Goal: Task Accomplishment & Management: Use online tool/utility

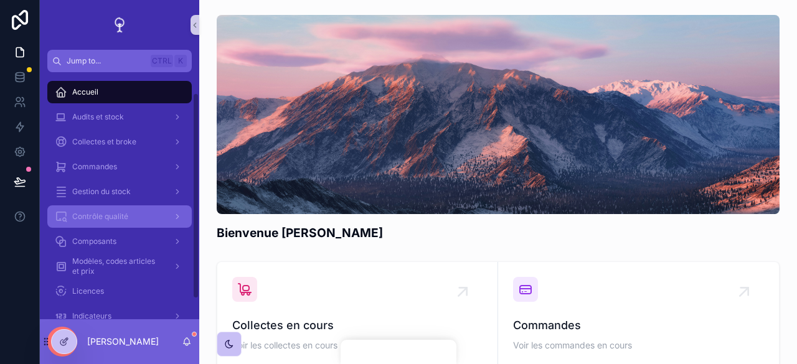
scroll to position [49, 0]
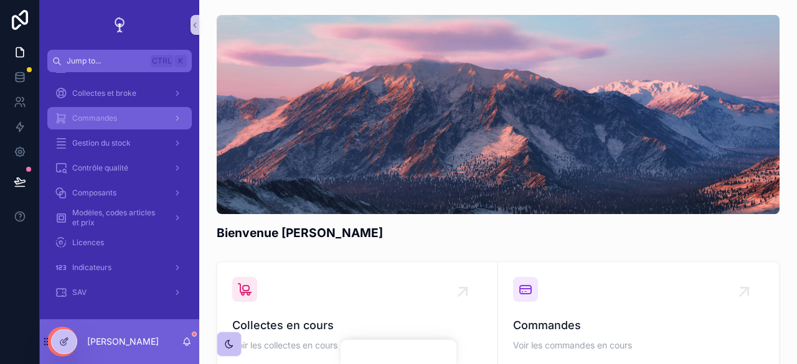
click at [117, 115] on div "Commandes" at bounding box center [120, 118] width 130 height 20
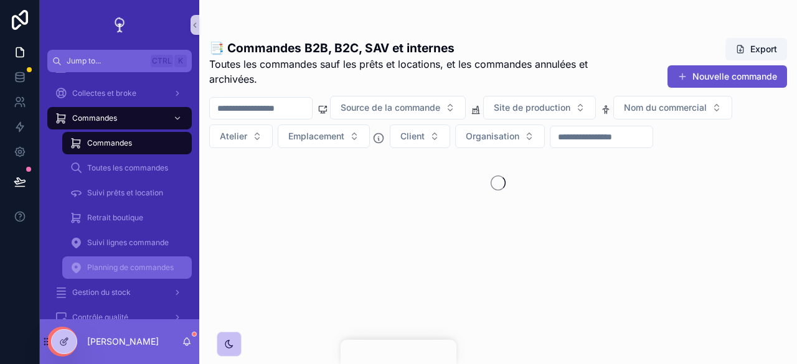
click at [126, 268] on span "Planning de commandes" at bounding box center [130, 268] width 87 height 10
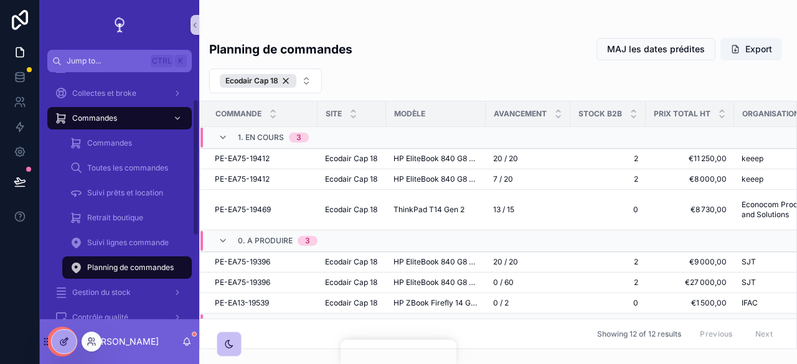
click at [60, 344] on icon at bounding box center [64, 342] width 10 height 10
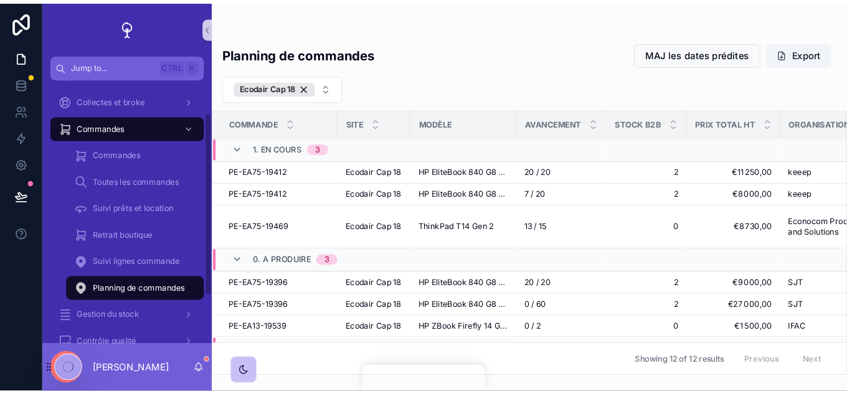
scroll to position [49, 0]
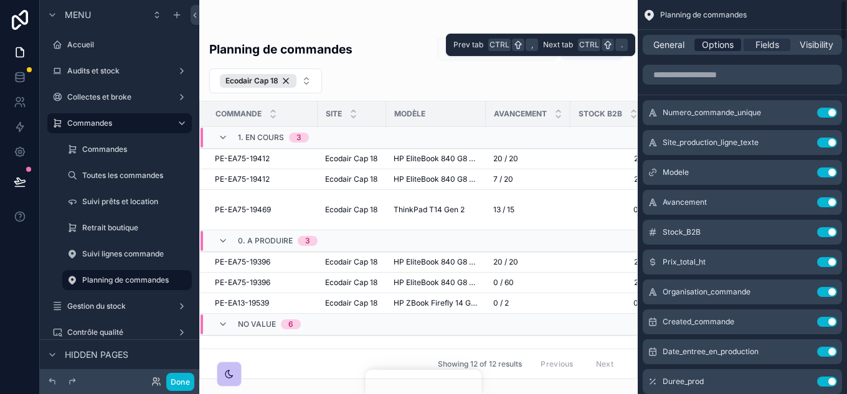
drag, startPoint x: 674, startPoint y: 44, endPoint x: 714, endPoint y: 41, distance: 39.9
click at [674, 44] on span "General" at bounding box center [668, 45] width 31 height 12
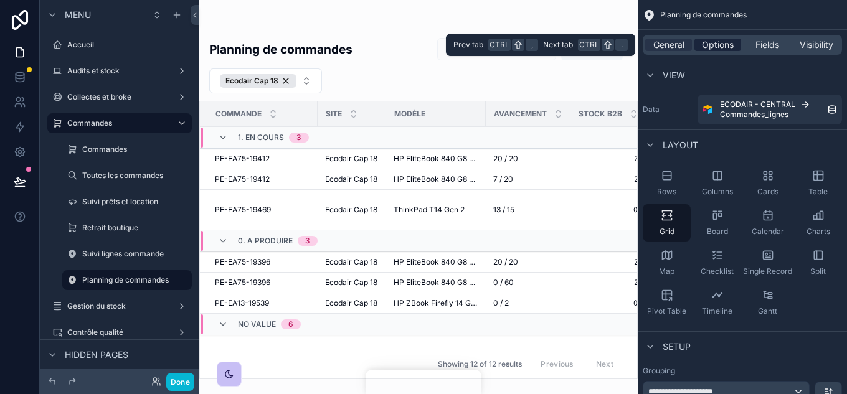
click at [714, 41] on span "Options" at bounding box center [718, 45] width 32 height 12
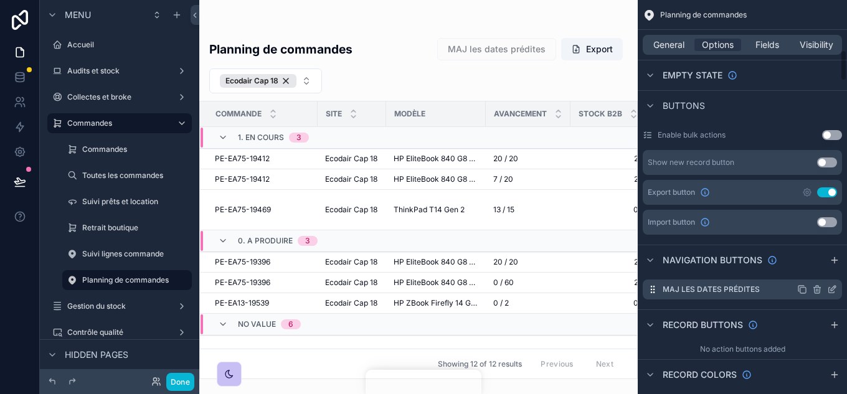
scroll to position [623, 0]
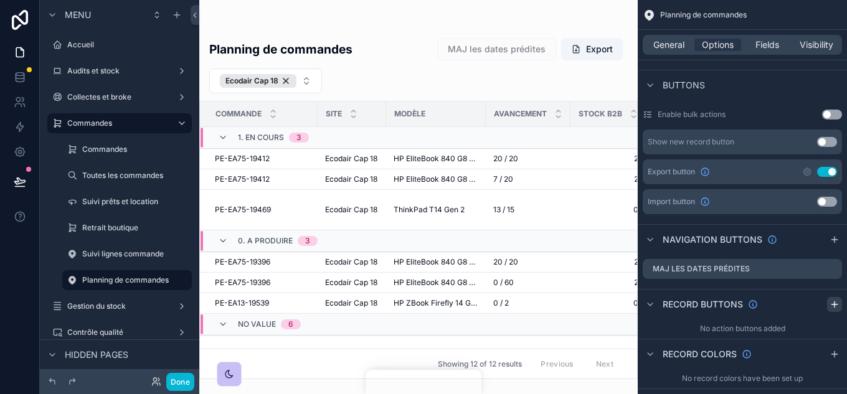
click at [836, 301] on icon "scrollable content" at bounding box center [835, 305] width 10 height 10
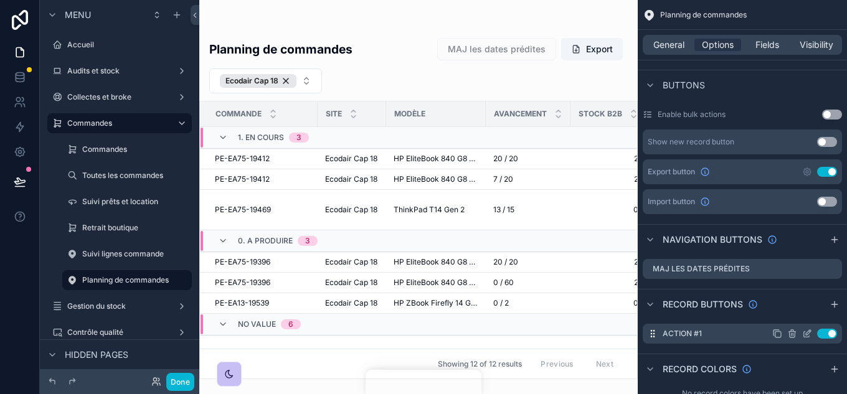
click at [0, 0] on icon "scrollable content" at bounding box center [0, 0] width 0 height 0
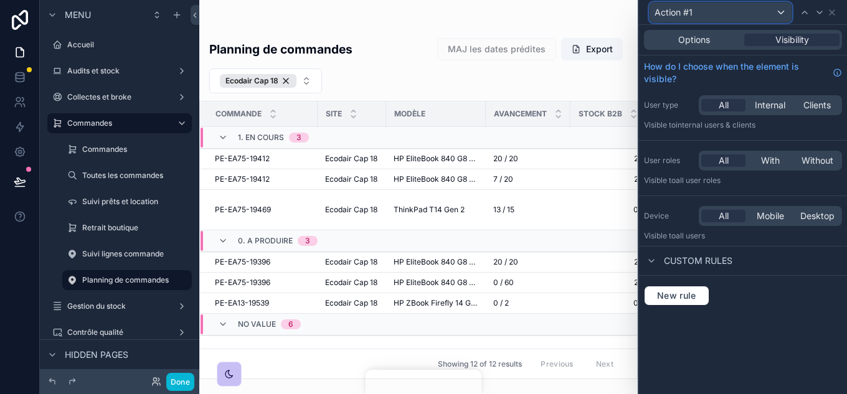
click at [702, 11] on div "Action #1" at bounding box center [721, 12] width 142 height 20
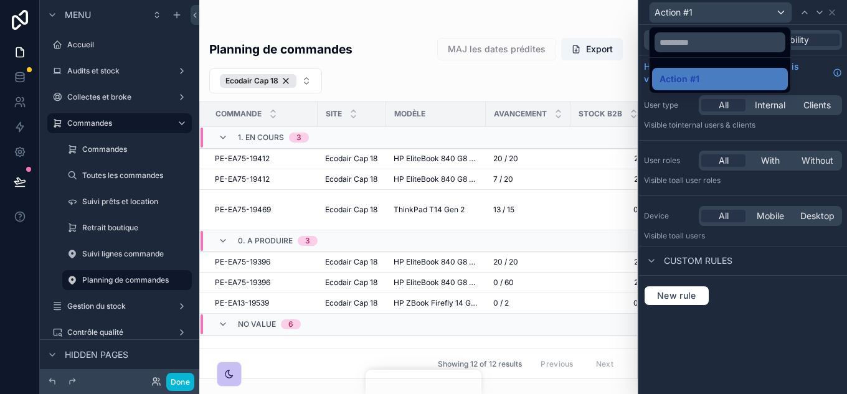
click at [784, 321] on div at bounding box center [743, 197] width 208 height 394
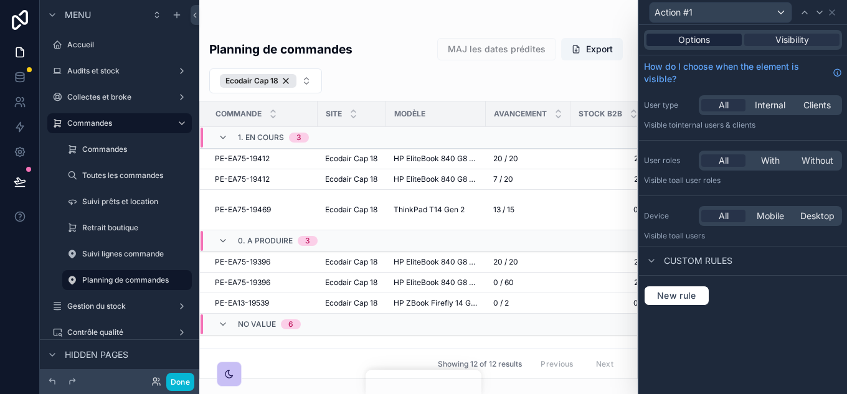
click at [694, 38] on span "Options" at bounding box center [694, 40] width 32 height 12
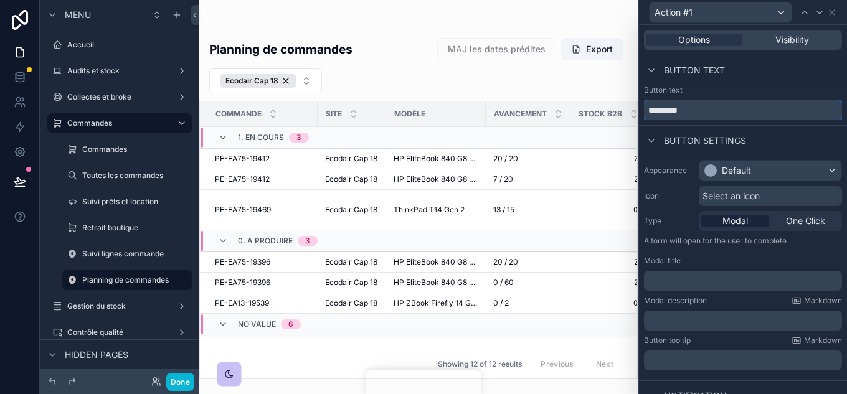
drag, startPoint x: 709, startPoint y: 106, endPoint x: 632, endPoint y: 120, distance: 77.9
click at [632, 120] on div "Action #1 Options Visibility Button text Button text ********* Button settings …" at bounding box center [423, 197] width 847 height 394
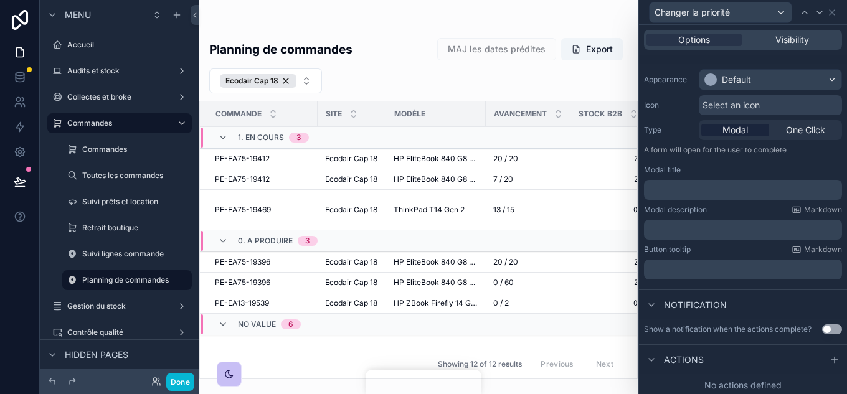
scroll to position [93, 0]
type input "**********"
click at [830, 359] on icon at bounding box center [835, 357] width 10 height 10
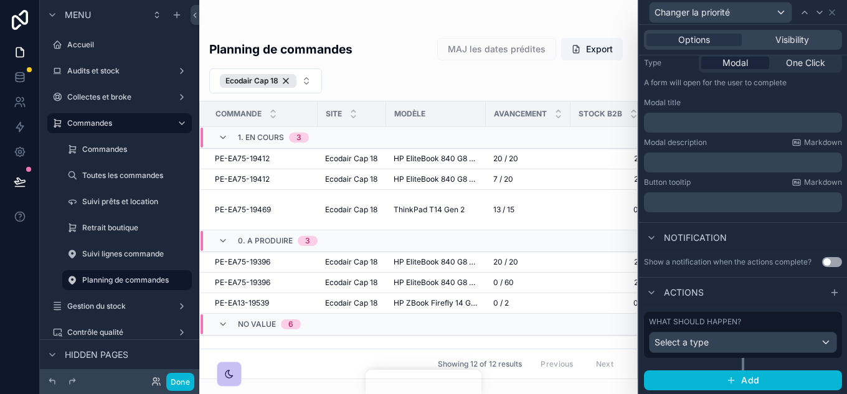
scroll to position [159, 0]
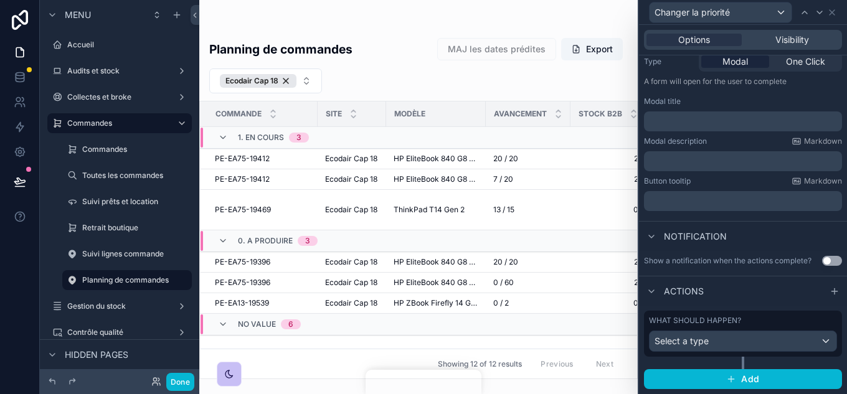
click at [729, 322] on label "What should happen?" at bounding box center [695, 321] width 92 height 10
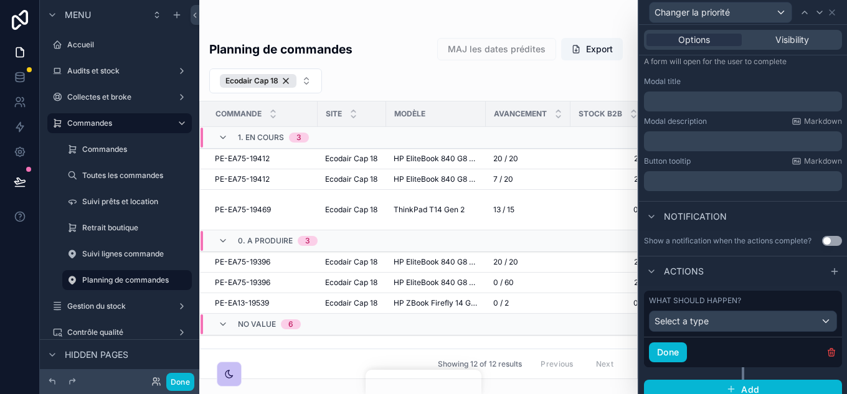
scroll to position [189, 0]
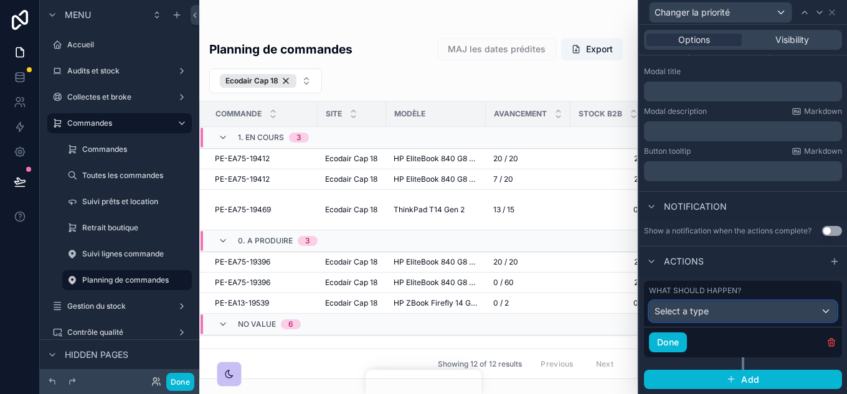
click at [738, 311] on div "Select a type" at bounding box center [743, 311] width 187 height 20
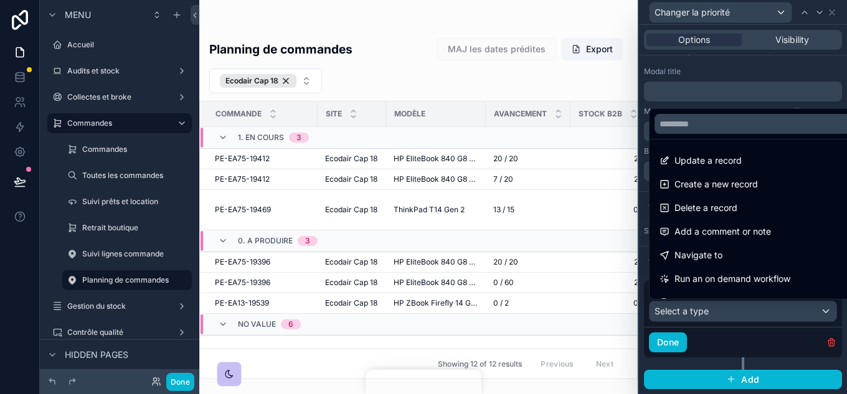
drag, startPoint x: 706, startPoint y: 157, endPoint x: 693, endPoint y: 318, distance: 161.8
click at [706, 157] on span "Update a record" at bounding box center [707, 160] width 67 height 15
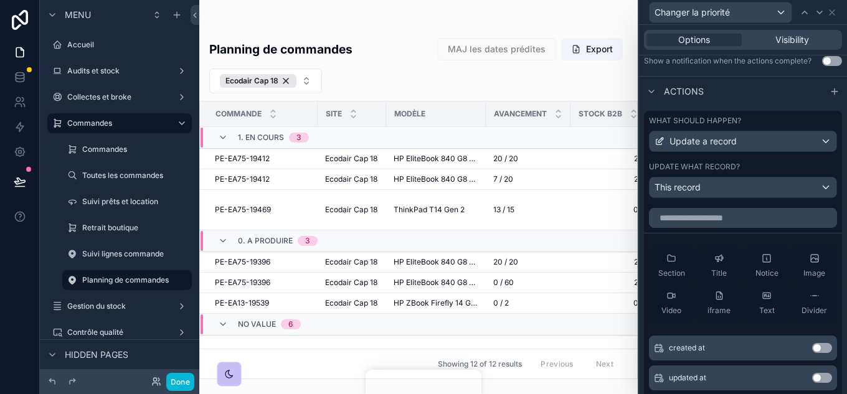
scroll to position [376, 0]
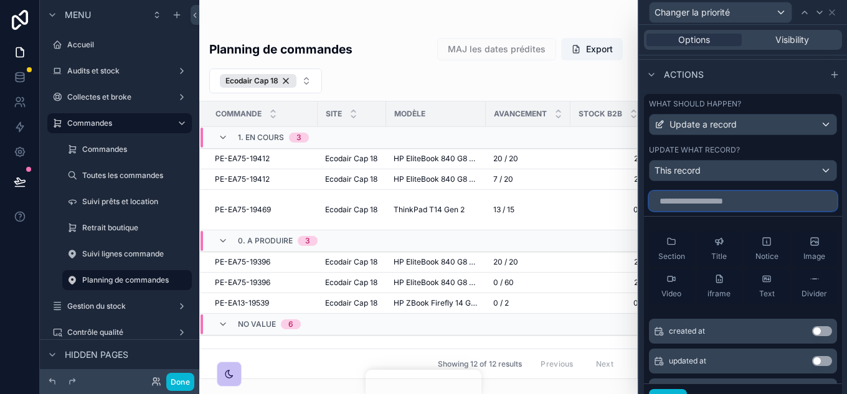
click at [699, 195] on input "text" at bounding box center [743, 201] width 188 height 20
type input "********"
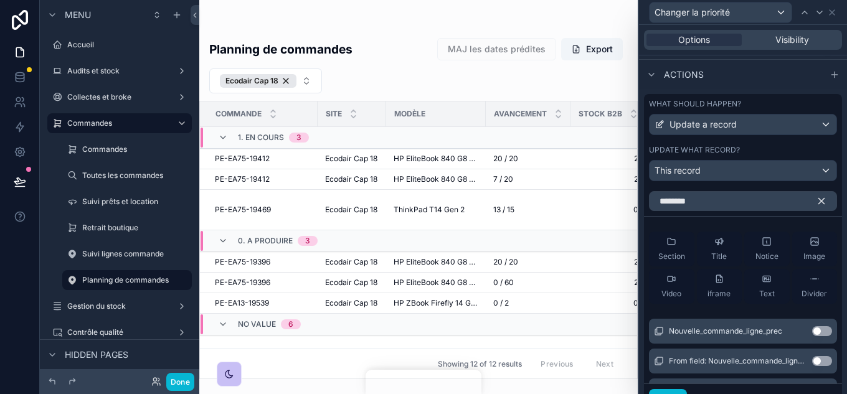
click at [812, 333] on button "Use setting" at bounding box center [822, 331] width 20 height 10
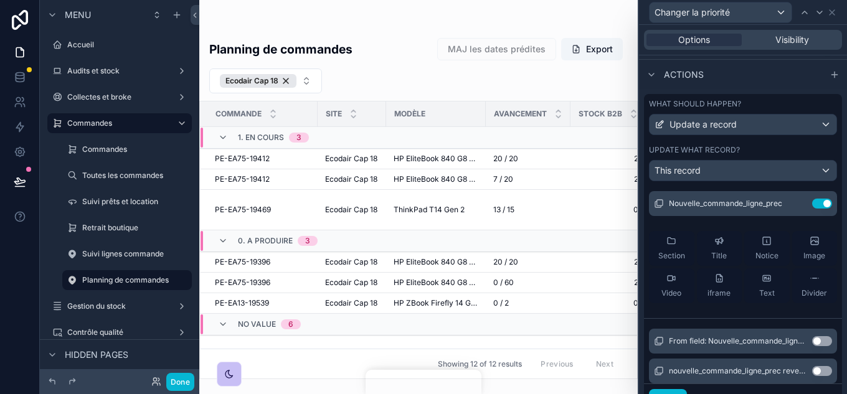
scroll to position [0, 0]
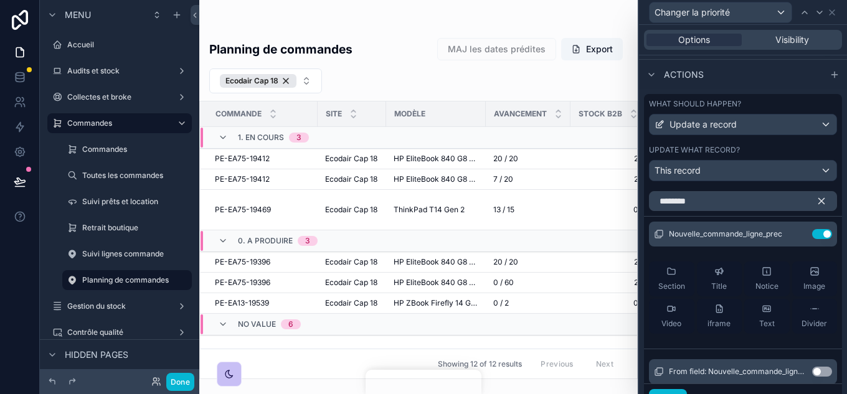
click at [819, 200] on icon "button" at bounding box center [822, 202] width 6 height 6
click at [828, 146] on div "What should happen? Update a record Update what record? This record" at bounding box center [743, 140] width 198 height 92
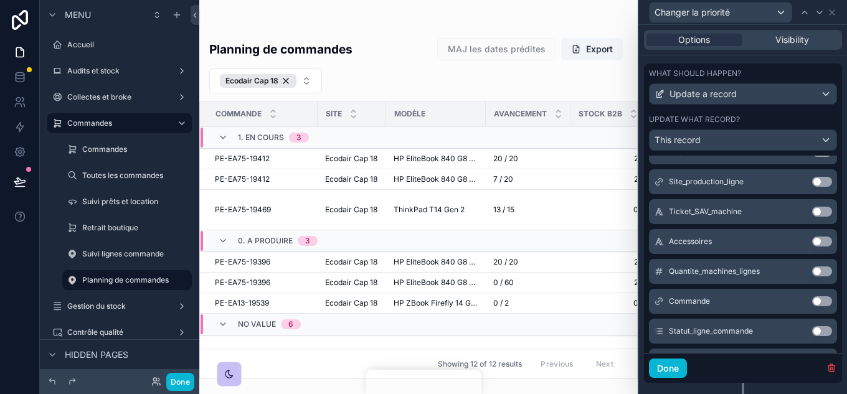
scroll to position [433, 0]
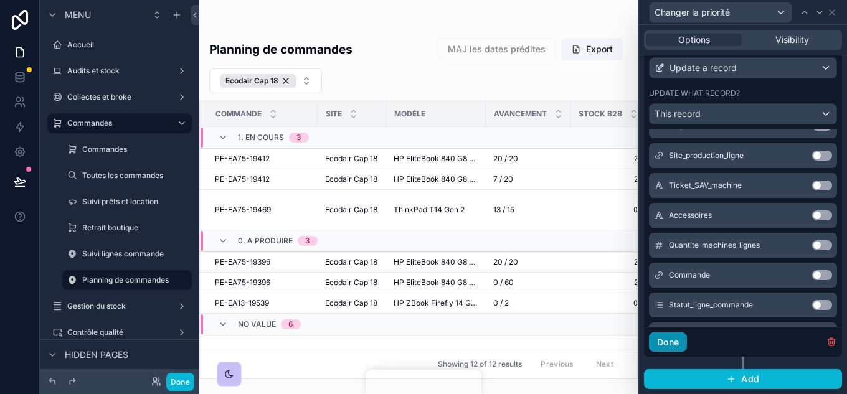
click at [671, 346] on button "Done" at bounding box center [668, 343] width 38 height 20
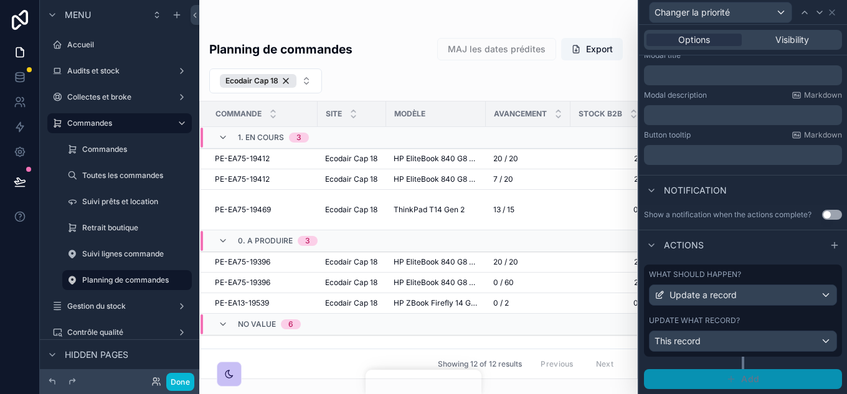
click at [728, 371] on button "Add" at bounding box center [743, 379] width 198 height 20
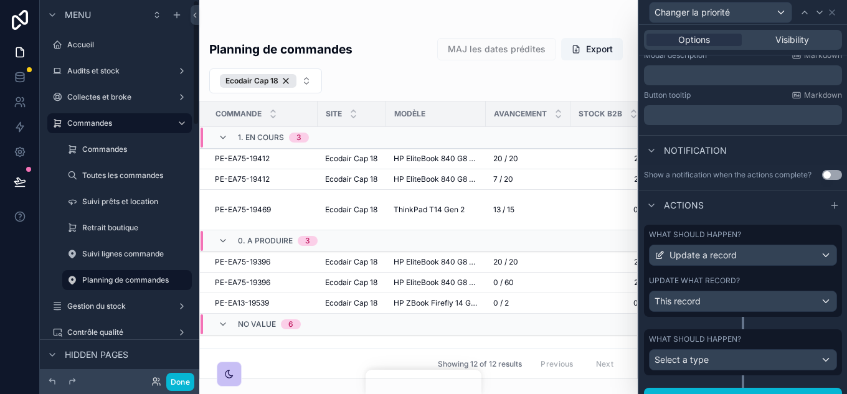
scroll to position [264, 0]
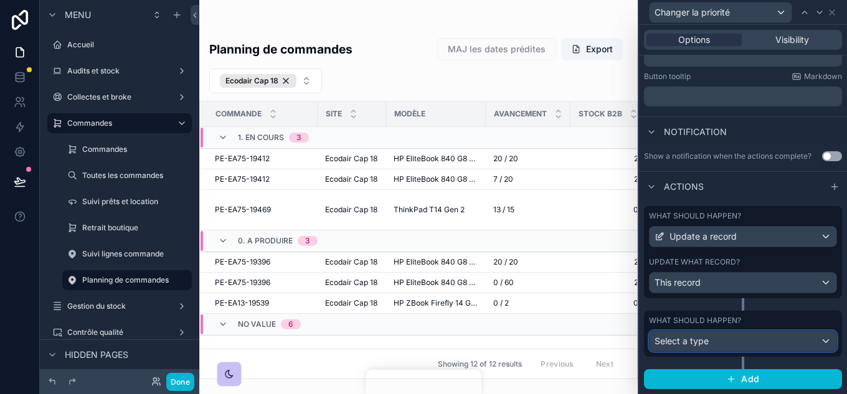
click at [704, 342] on span "Select a type" at bounding box center [682, 341] width 54 height 11
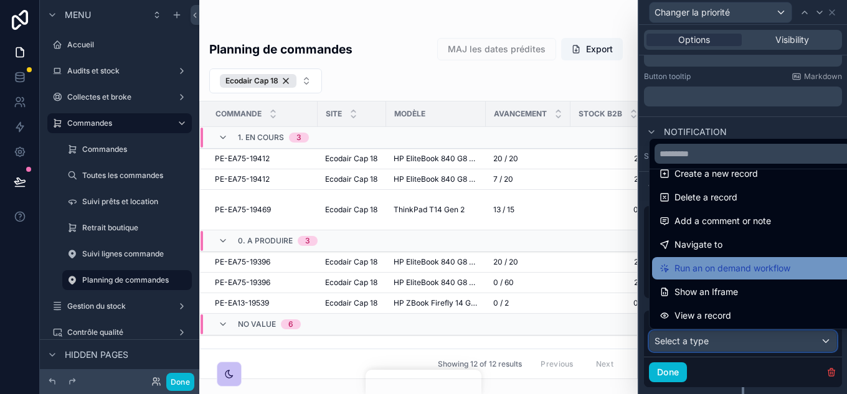
scroll to position [62, 0]
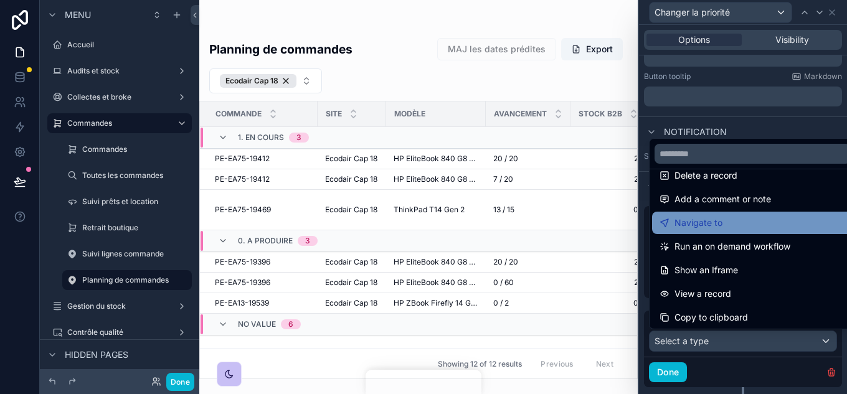
click at [699, 221] on span "Navigate to" at bounding box center [698, 222] width 48 height 15
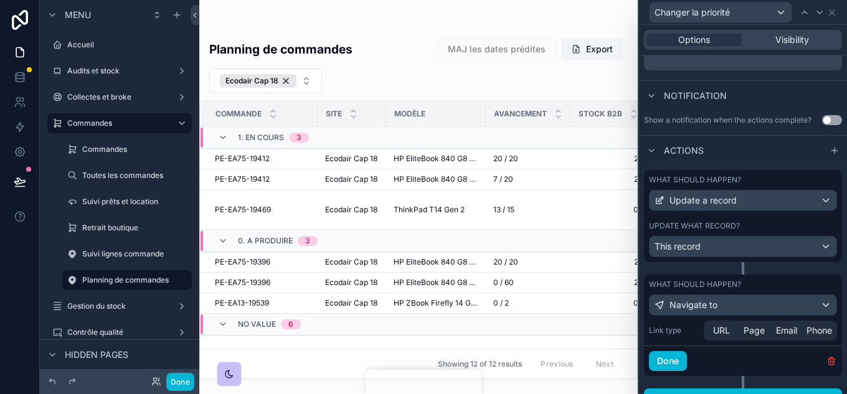
scroll to position [319, 0]
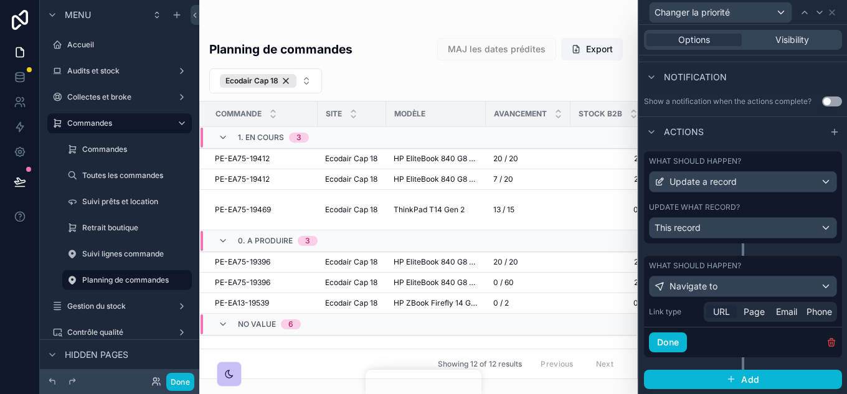
click at [720, 311] on span "URL" at bounding box center [721, 312] width 17 height 12
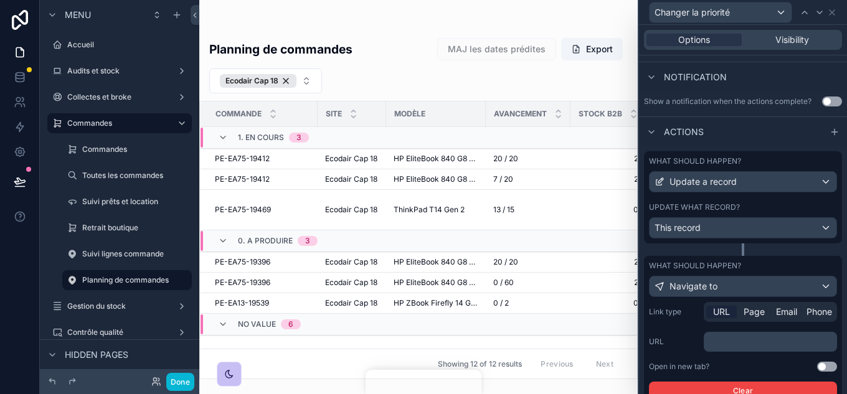
click at [733, 340] on p "﻿" at bounding box center [772, 342] width 126 height 12
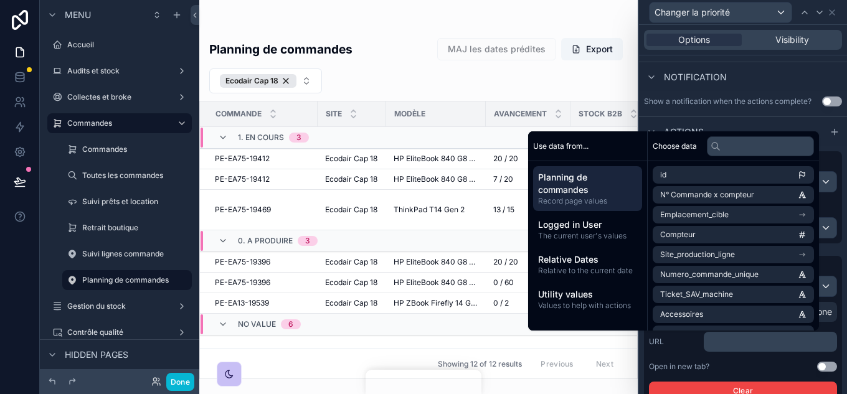
scroll to position [340, 0]
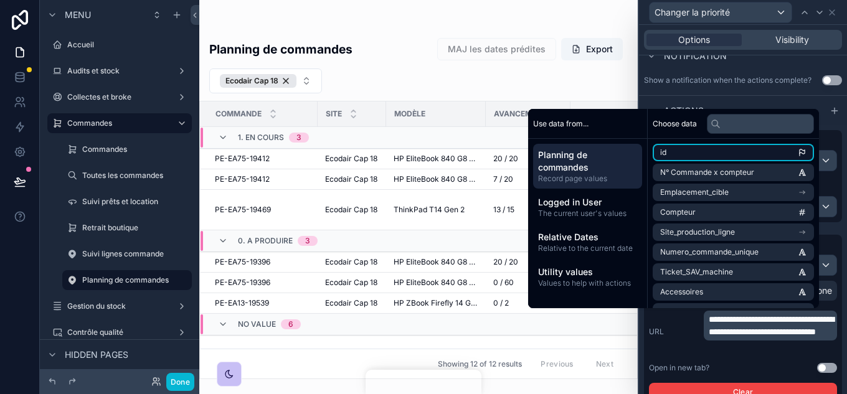
click at [729, 155] on li "id" at bounding box center [733, 152] width 161 height 17
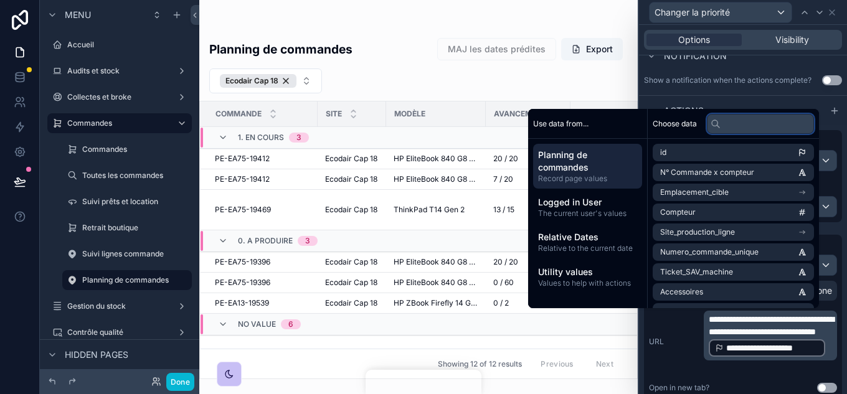
click at [727, 124] on input "text" at bounding box center [760, 124] width 107 height 20
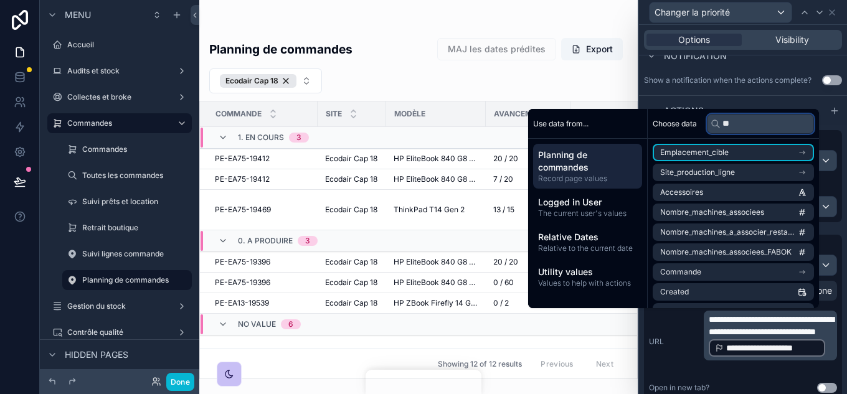
type input "***"
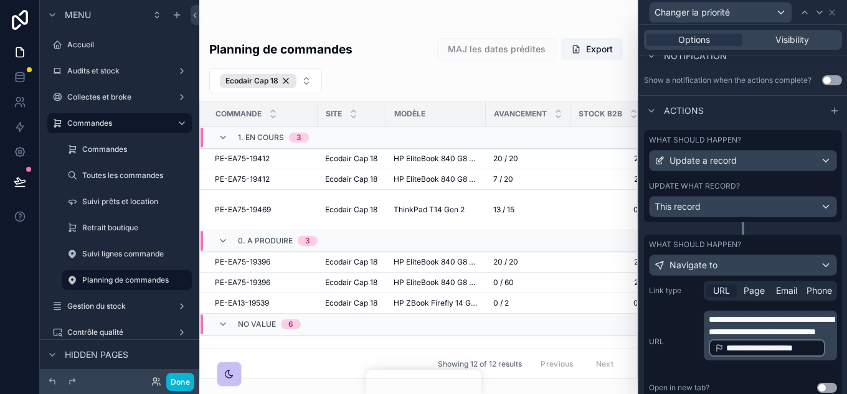
click at [825, 359] on div "**********" at bounding box center [770, 336] width 133 height 50
click at [826, 359] on div "**********" at bounding box center [770, 336] width 133 height 50
click at [709, 357] on div "**********" at bounding box center [767, 347] width 116 height 17
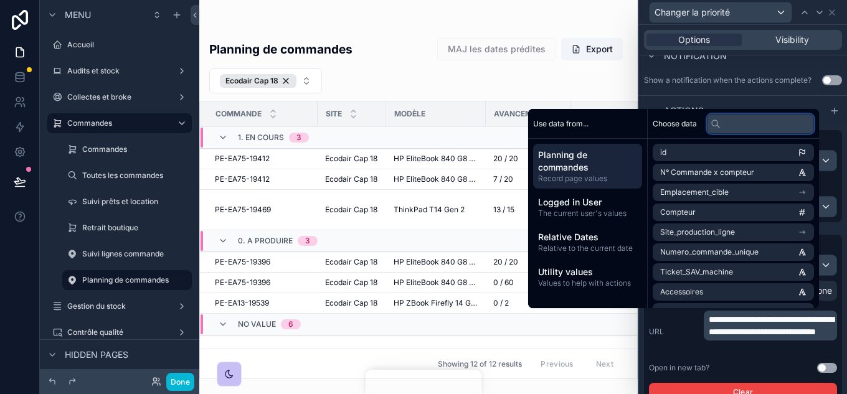
click at [724, 131] on input "text" at bounding box center [760, 124] width 107 height 20
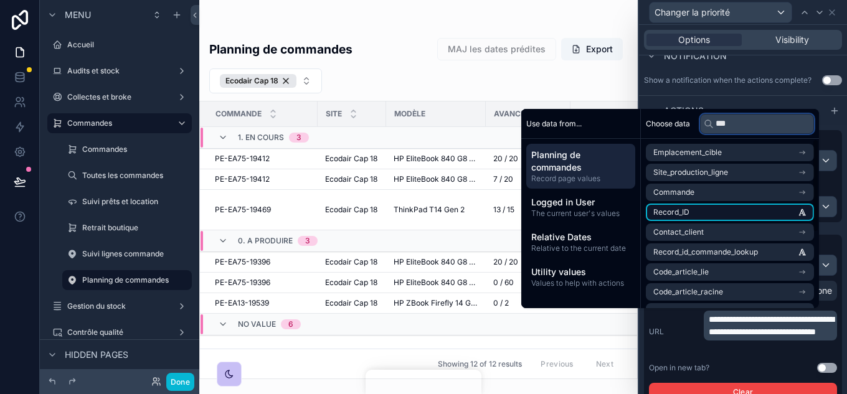
type input "***"
click at [727, 212] on li "Record_ID" at bounding box center [730, 212] width 168 height 17
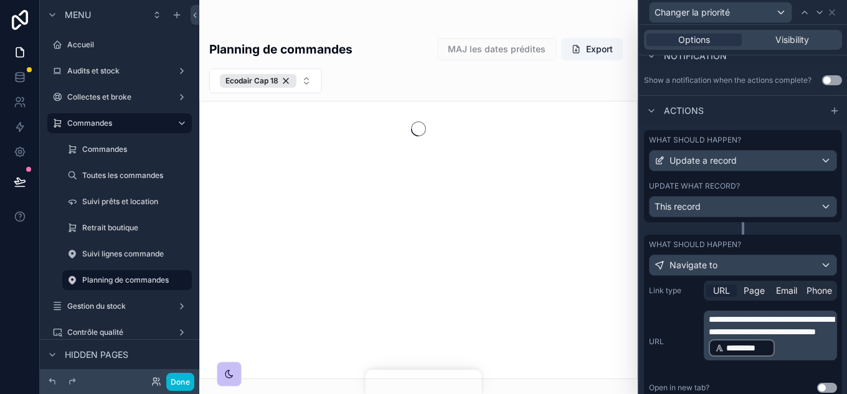
click at [783, 358] on p "**********" at bounding box center [772, 335] width 126 height 45
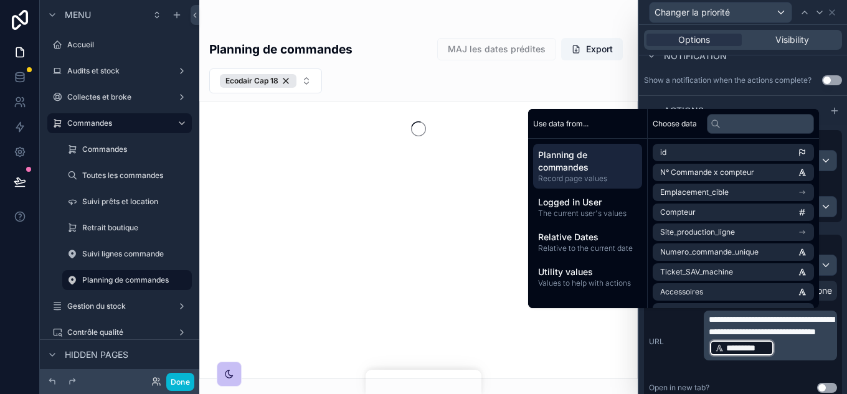
click at [783, 358] on p "**********" at bounding box center [772, 335] width 126 height 45
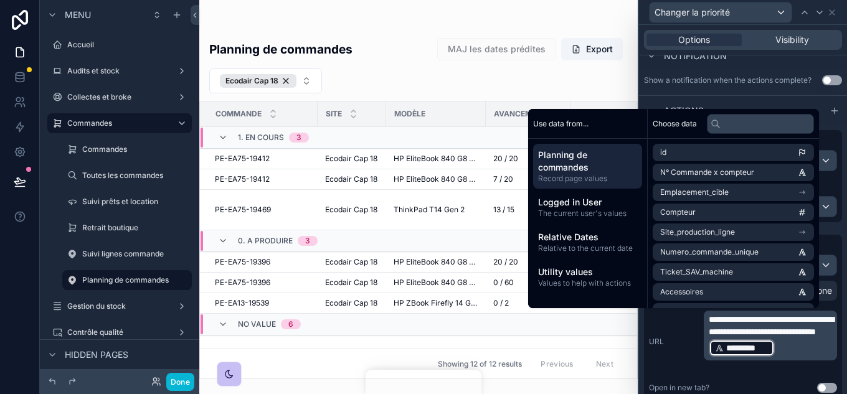
click at [783, 358] on p "**********" at bounding box center [772, 335] width 126 height 45
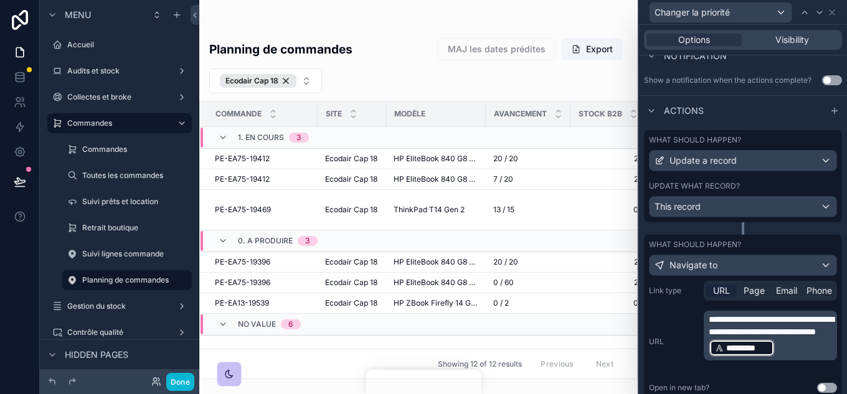
click at [783, 358] on p "**********" at bounding box center [772, 335] width 126 height 45
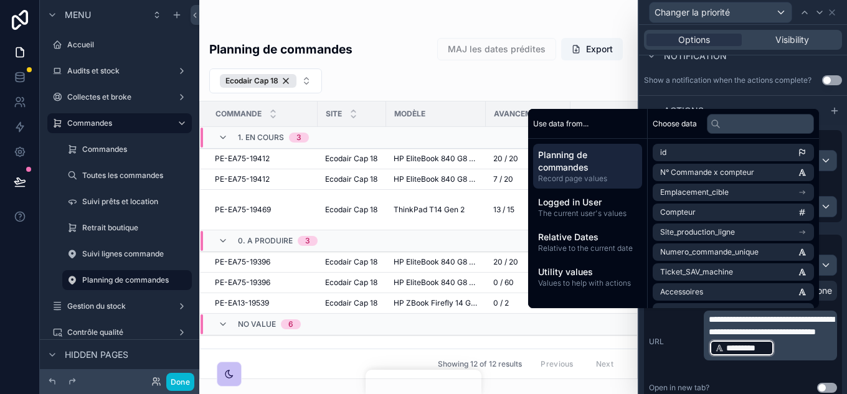
click at [783, 358] on p "**********" at bounding box center [772, 335] width 126 height 45
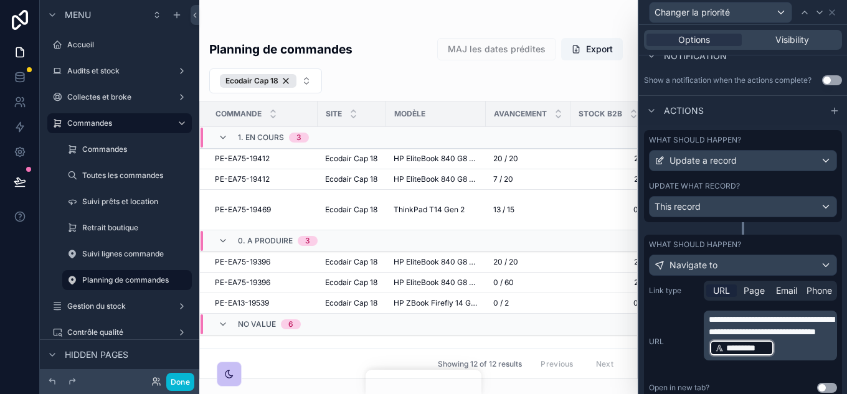
click at [783, 358] on p "**********" at bounding box center [772, 335] width 126 height 45
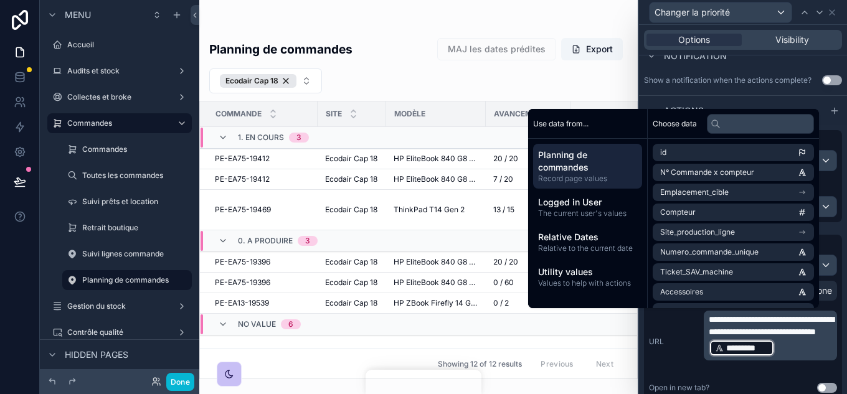
click at [673, 357] on div "**********" at bounding box center [743, 342] width 188 height 62
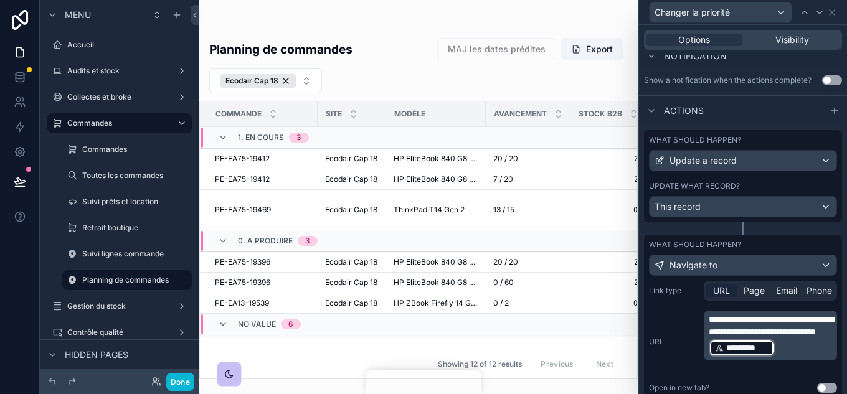
click at [798, 358] on p "**********" at bounding box center [772, 335] width 126 height 45
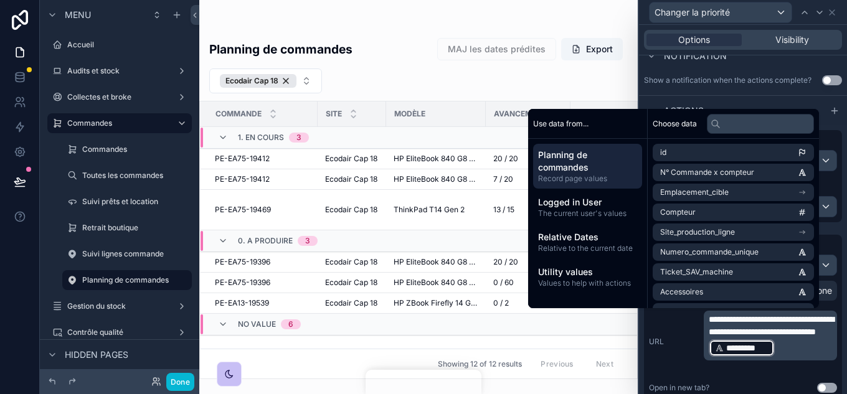
click at [791, 358] on p "**********" at bounding box center [772, 335] width 126 height 45
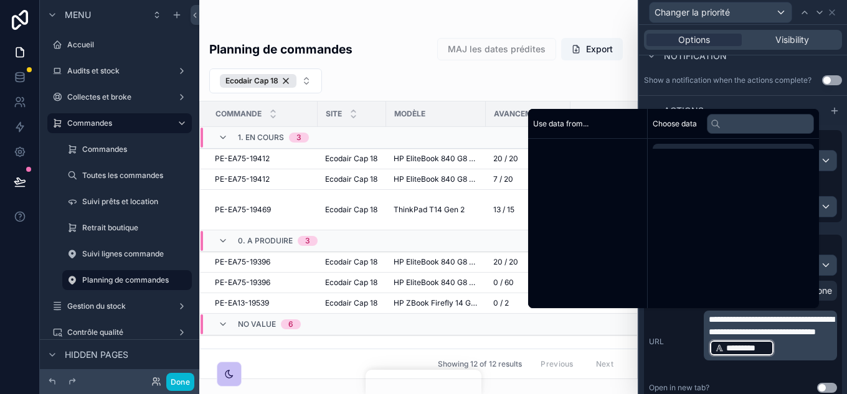
click at [791, 358] on p "**********" at bounding box center [772, 335] width 126 height 45
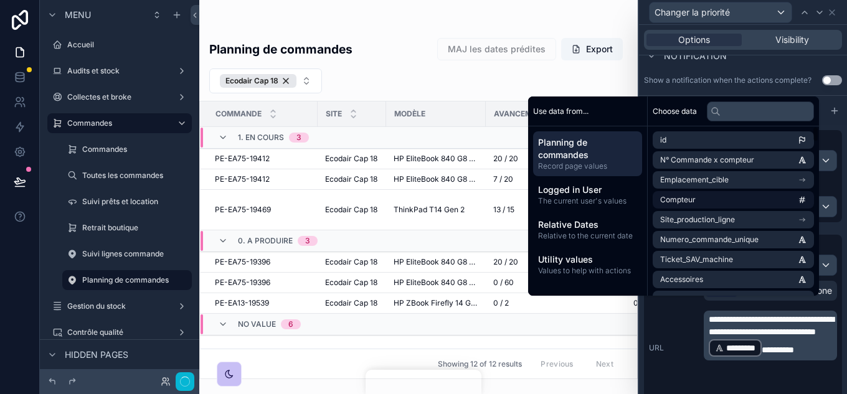
scroll to position [352, 0]
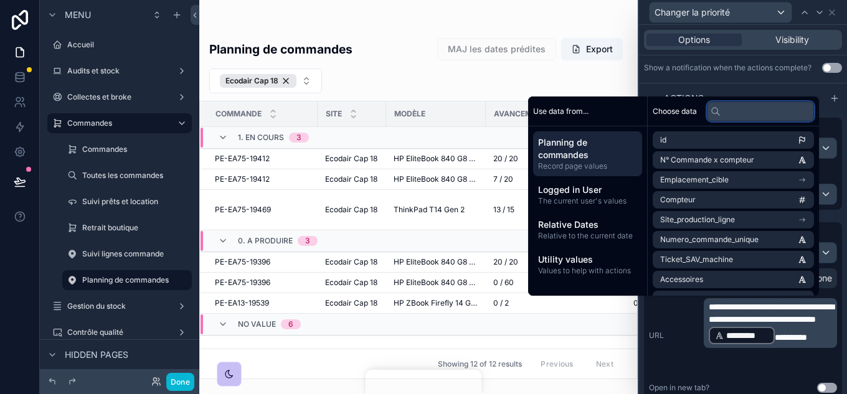
click at [740, 112] on input "text" at bounding box center [760, 112] width 107 height 20
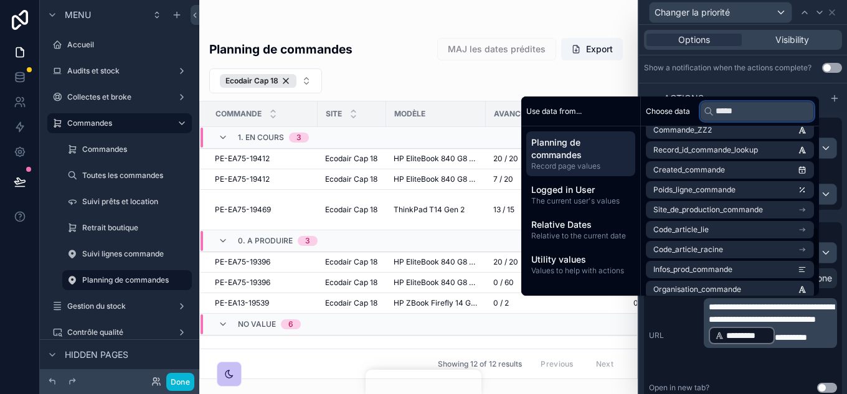
scroll to position [436, 0]
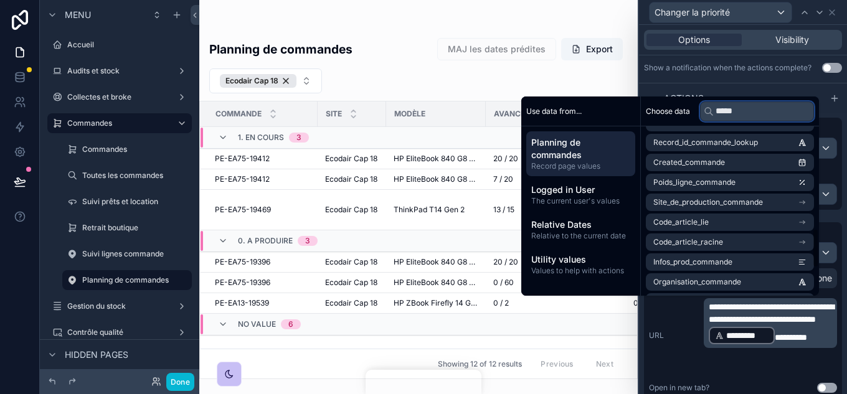
click at [768, 114] on input "*****" at bounding box center [757, 112] width 114 height 20
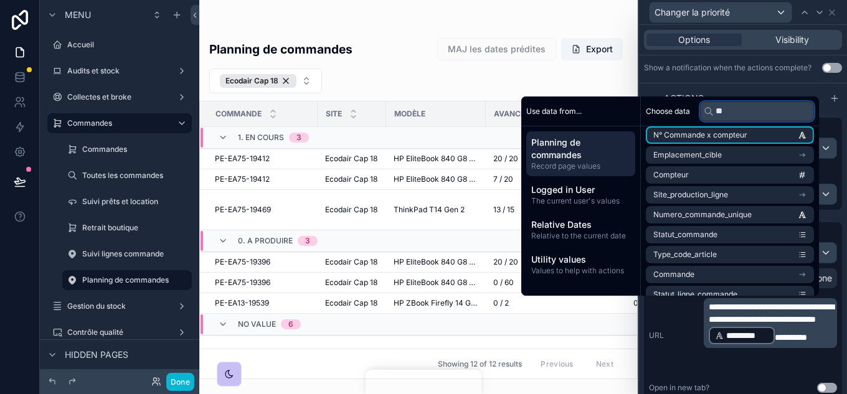
type input "*"
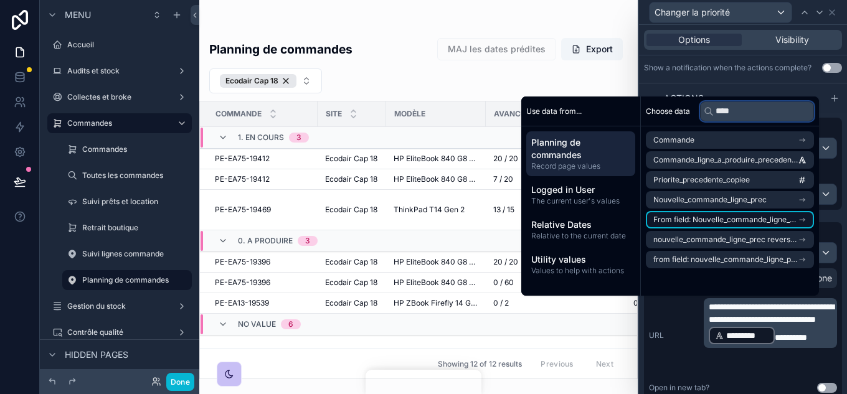
type input "****"
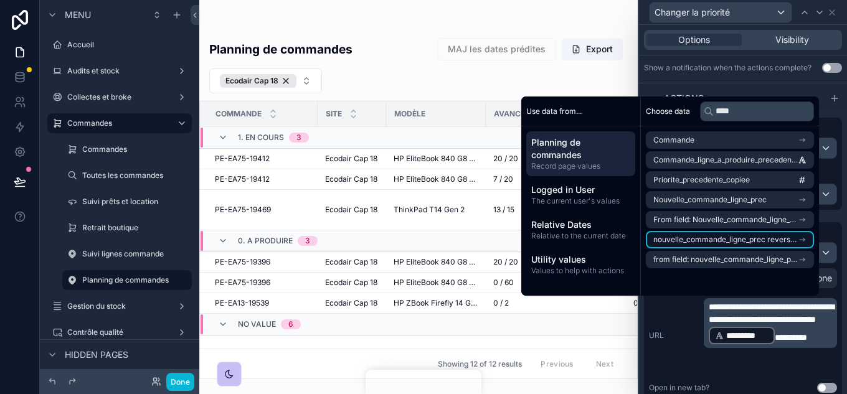
click at [799, 239] on icon "scrollable content" at bounding box center [802, 239] width 9 height 9
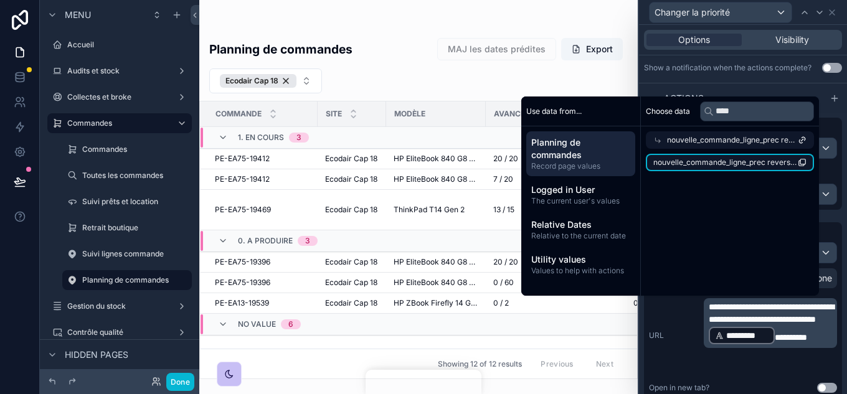
click at [768, 166] on span "nouvelle_commande_ligne_prec reverse collection count" at bounding box center [725, 163] width 144 height 10
click at [802, 164] on icon "scrollable content" at bounding box center [802, 162] width 9 height 9
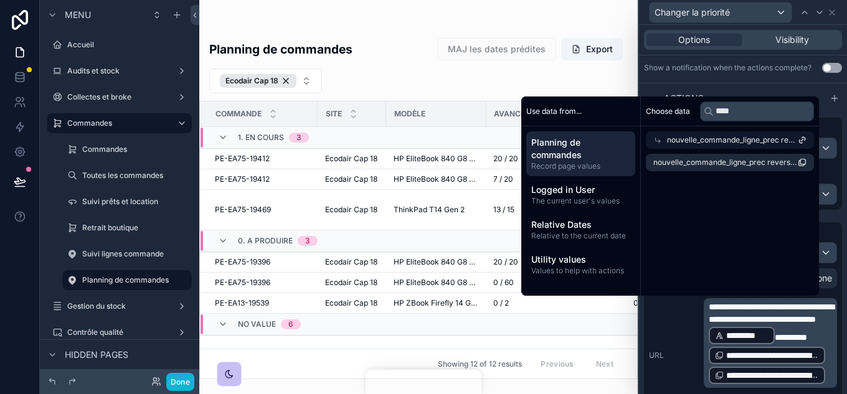
click at [653, 139] on icon at bounding box center [657, 140] width 9 height 9
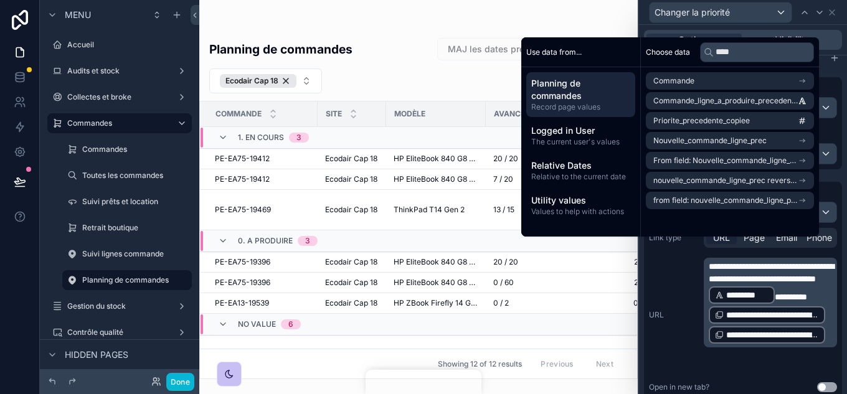
scroll to position [415, 0]
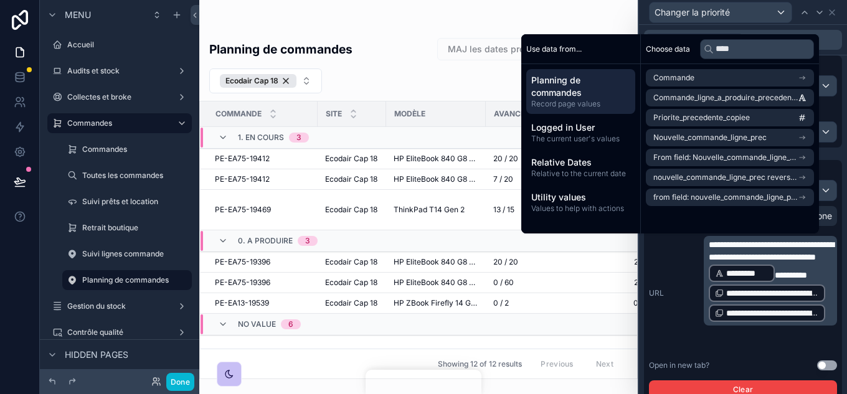
click at [707, 326] on div "**********" at bounding box center [770, 281] width 133 height 90
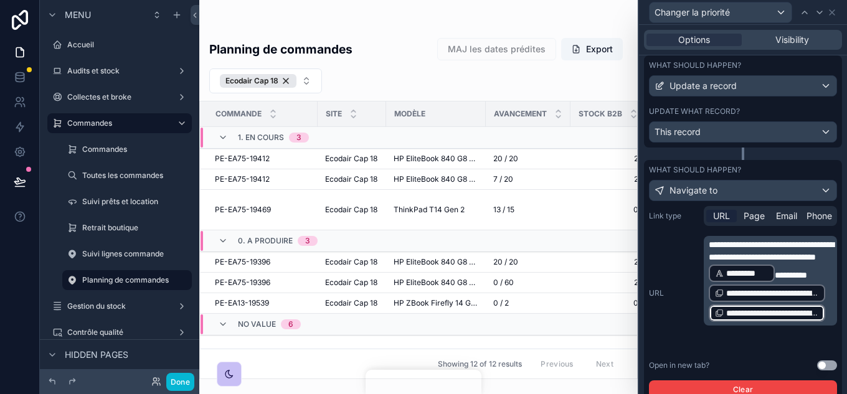
click at [709, 323] on p "**********" at bounding box center [772, 281] width 126 height 85
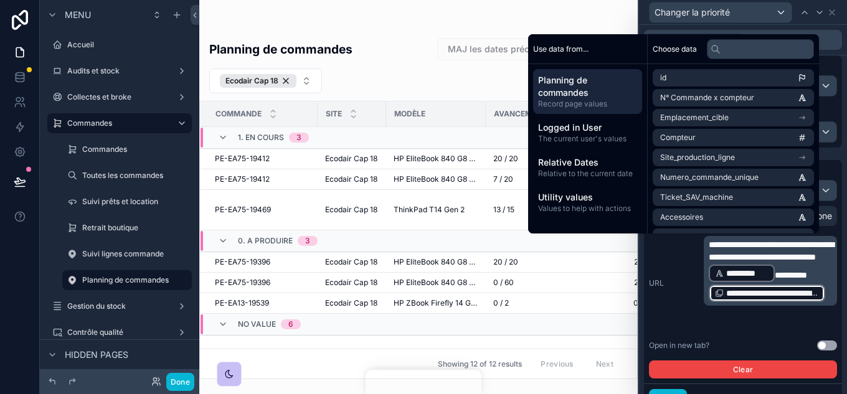
click at [671, 258] on div "**********" at bounding box center [743, 283] width 188 height 95
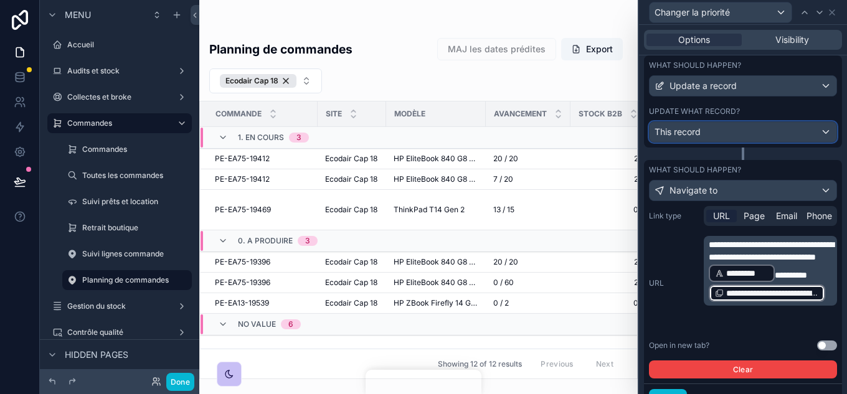
click at [765, 127] on div "This record" at bounding box center [743, 132] width 187 height 20
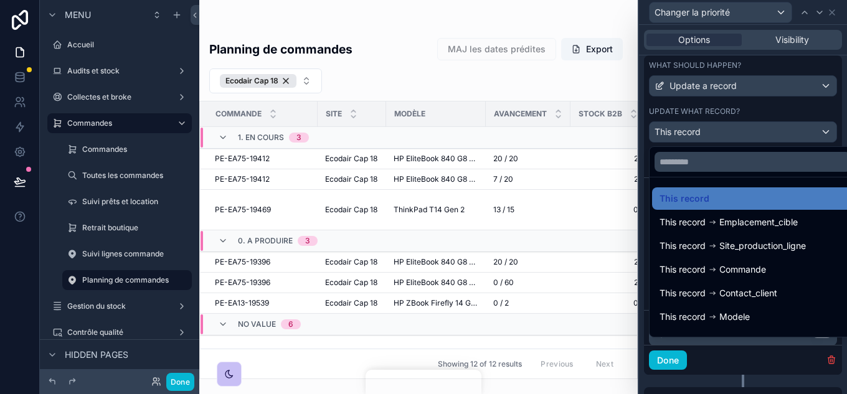
click at [757, 103] on div at bounding box center [743, 197] width 208 height 394
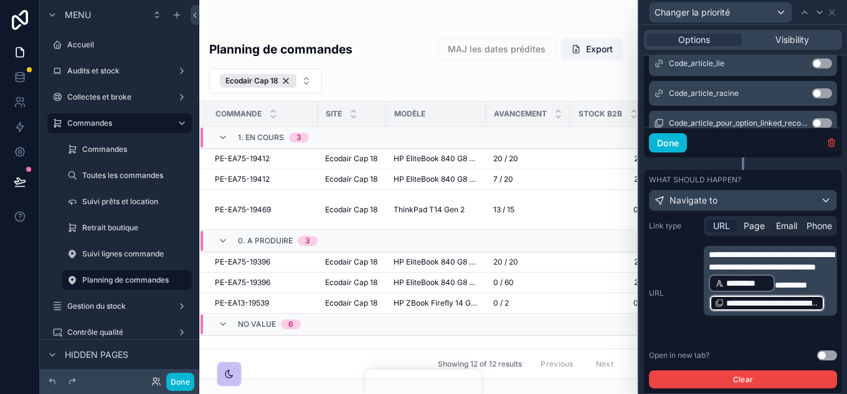
scroll to position [664, 0]
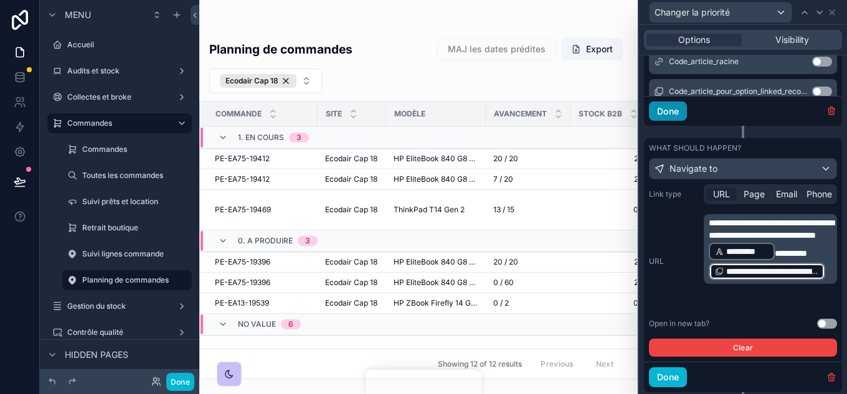
click at [676, 109] on button "Done" at bounding box center [668, 112] width 38 height 20
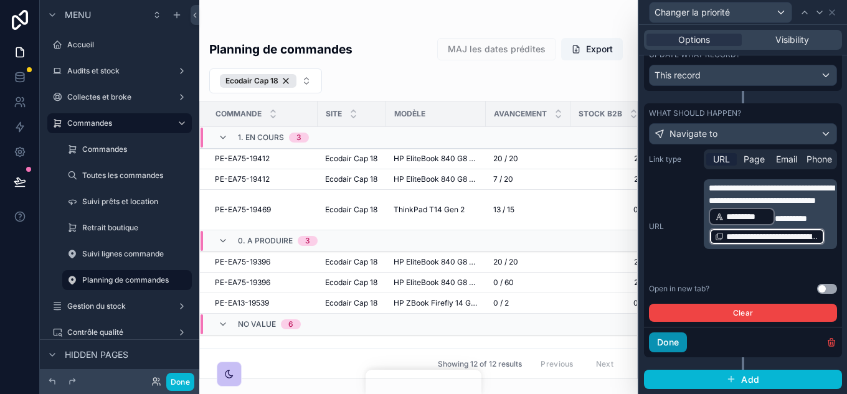
click at [674, 342] on button "Done" at bounding box center [668, 343] width 38 height 20
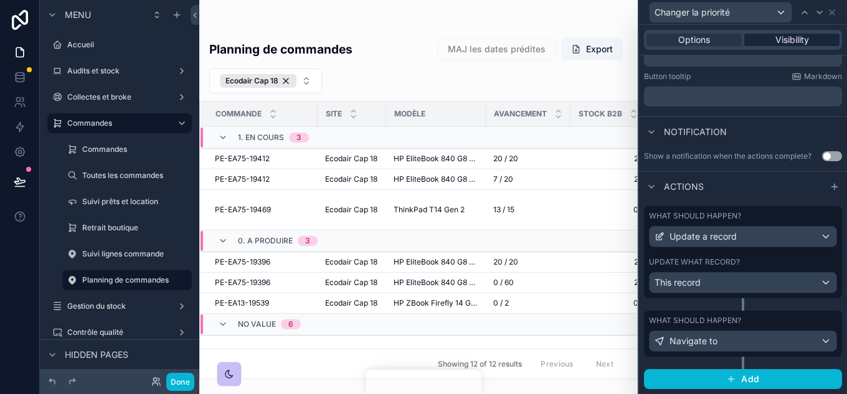
click at [775, 42] on span "Visibility" at bounding box center [792, 40] width 34 height 12
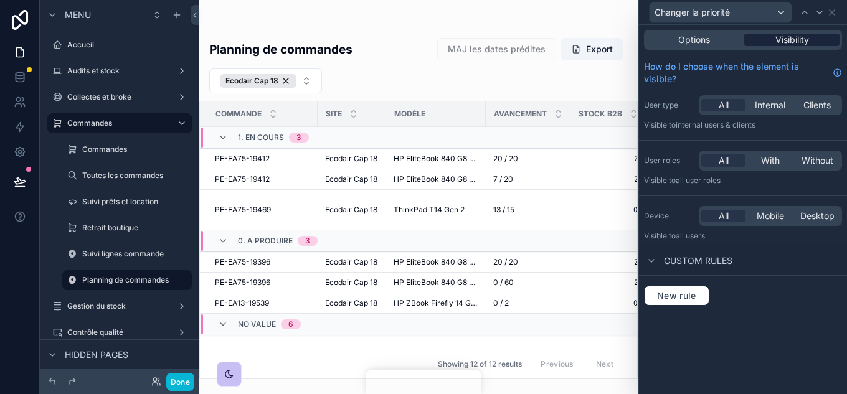
scroll to position [0, 0]
click at [678, 291] on span "New rule" at bounding box center [676, 295] width 49 height 11
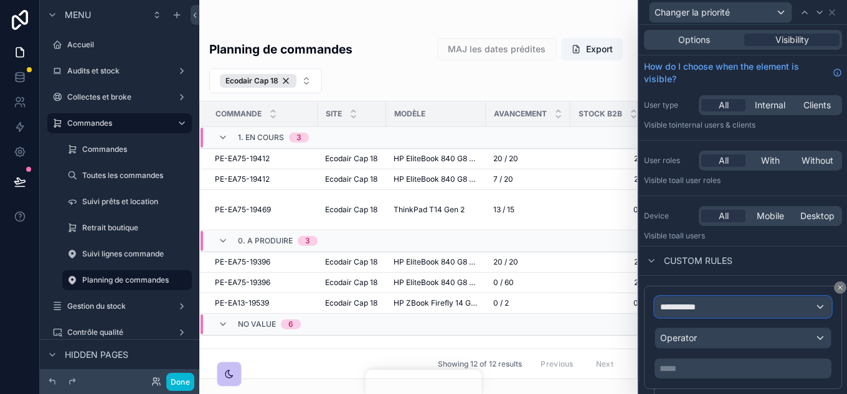
click at [707, 314] on div "**********" at bounding box center [743, 307] width 176 height 20
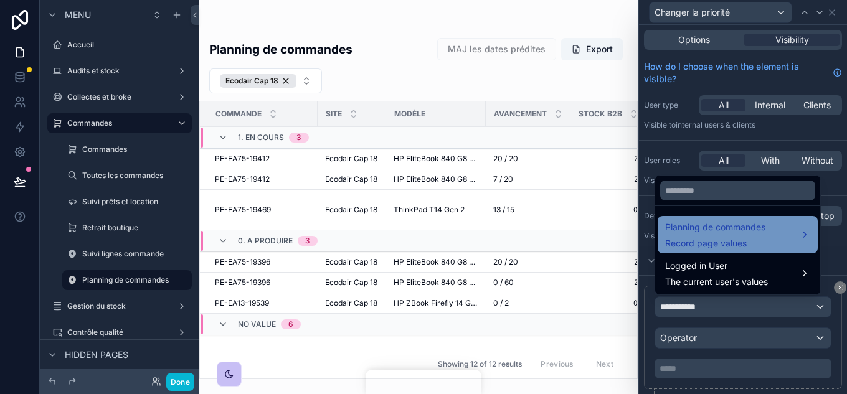
click at [714, 234] on span "Planning de commandes" at bounding box center [715, 227] width 100 height 15
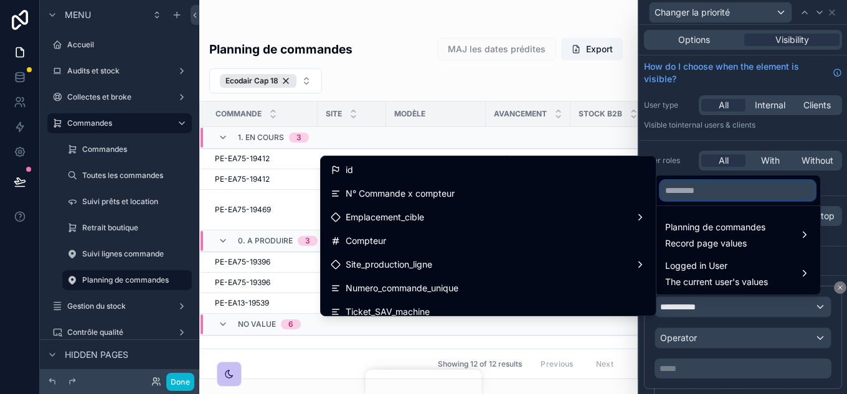
click at [684, 189] on input "text" at bounding box center [737, 191] width 155 height 20
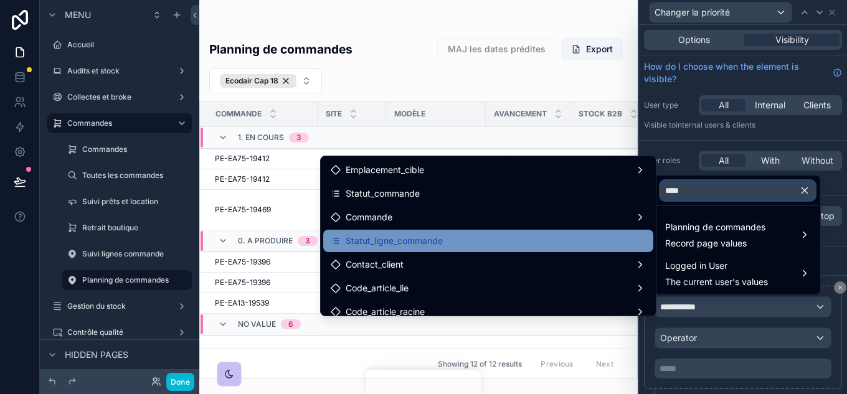
type input "****"
click at [406, 240] on span "Statut_ligne_commande" at bounding box center [394, 241] width 97 height 15
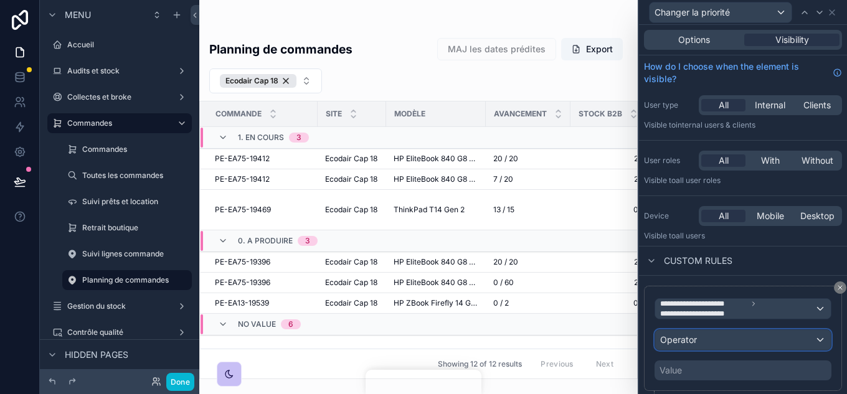
click at [734, 334] on div "Operator" at bounding box center [743, 340] width 176 height 20
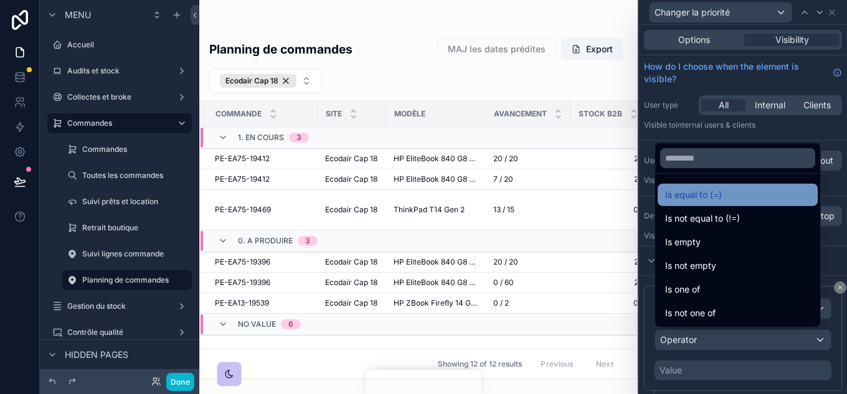
click at [684, 192] on span "Is equal to (=)" at bounding box center [693, 194] width 57 height 15
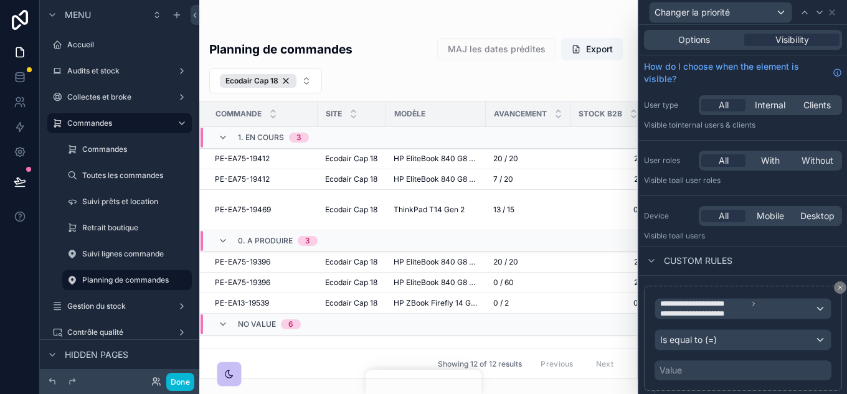
click at [703, 365] on div "Value" at bounding box center [743, 371] width 177 height 20
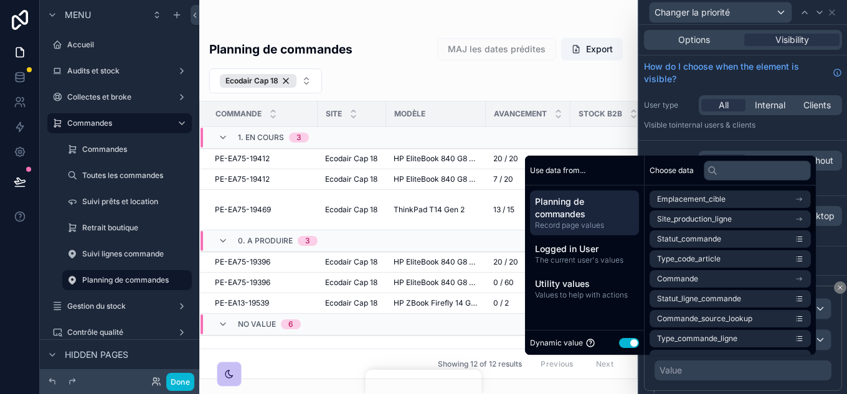
click at [622, 339] on button "Use setting" at bounding box center [629, 343] width 20 height 10
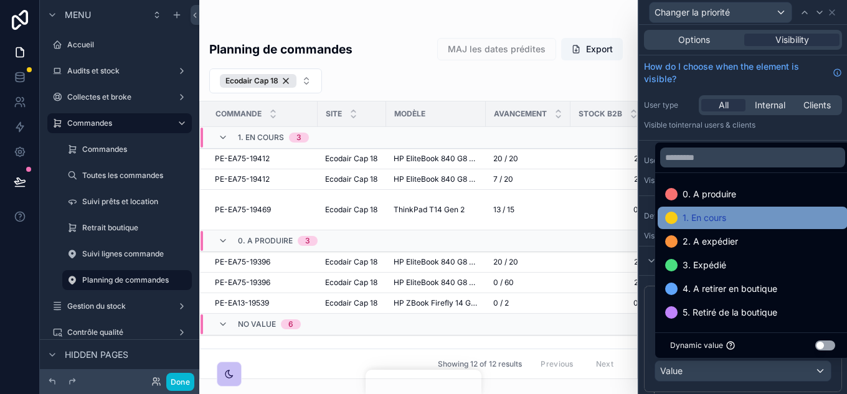
click at [689, 219] on span "1. En cours" at bounding box center [705, 218] width 44 height 15
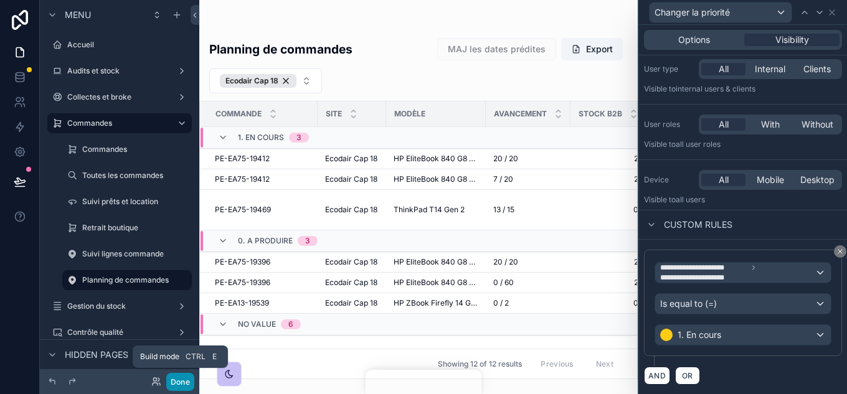
click at [184, 378] on button "Done" at bounding box center [180, 382] width 28 height 18
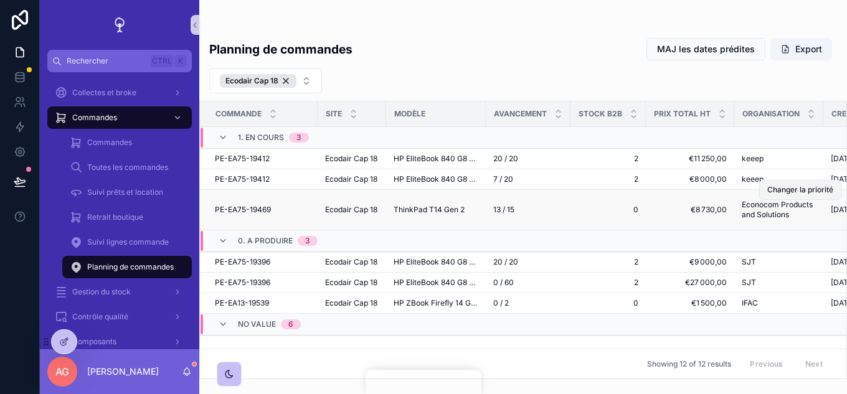
click at [787, 196] on button "Changer la priorité" at bounding box center [800, 190] width 82 height 20
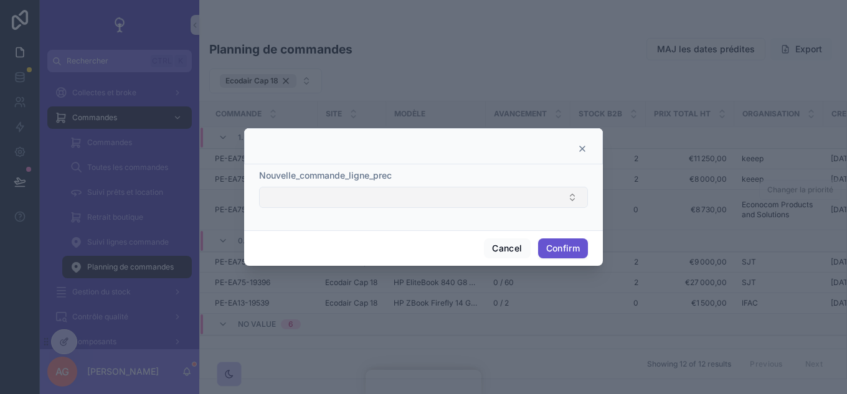
click at [541, 191] on button "Select Button" at bounding box center [423, 197] width 329 height 21
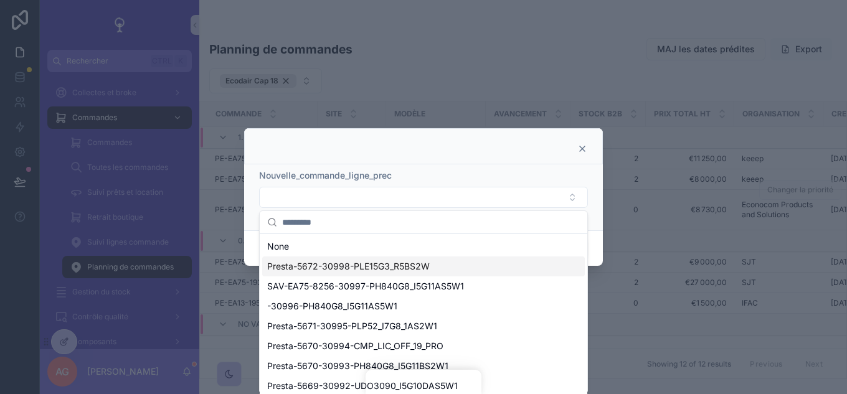
click at [349, 271] on span "Presta-5672-30998-PLE15G3_R5BS2W" at bounding box center [348, 266] width 163 height 12
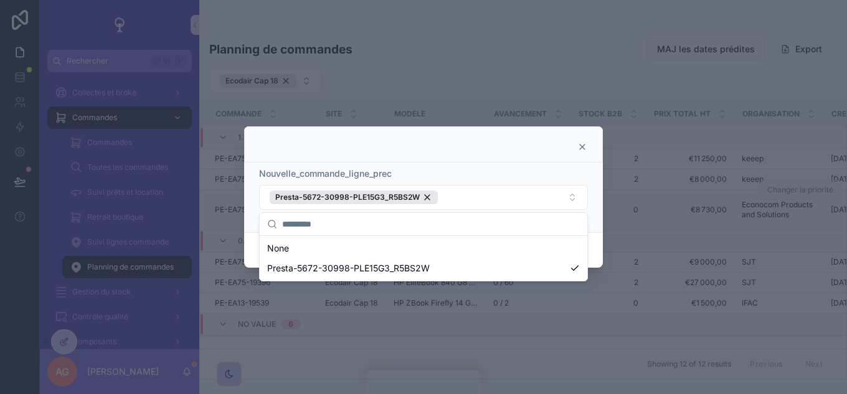
click at [569, 247] on div "Rechercher Ctrl K Accueil Audits et stock Collectes et broke Commandes Commande…" at bounding box center [423, 197] width 847 height 394
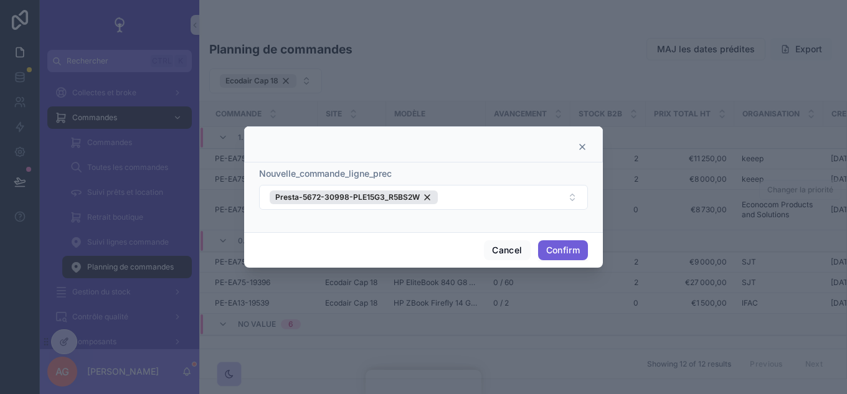
click at [572, 250] on button "Confirm" at bounding box center [563, 250] width 50 height 20
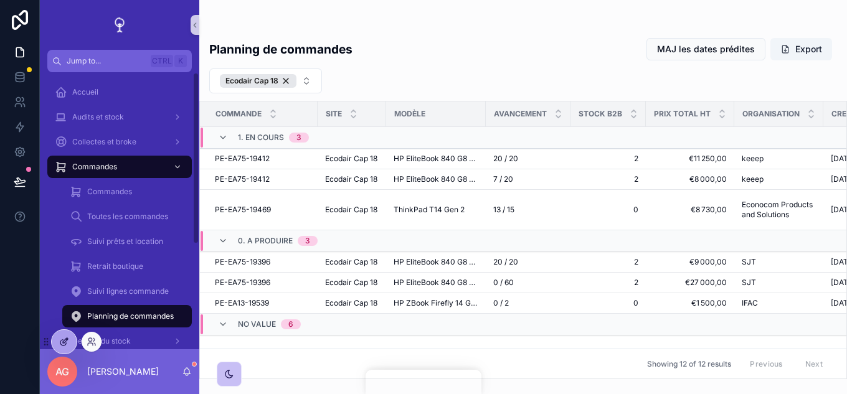
click at [67, 343] on icon at bounding box center [64, 342] width 10 height 10
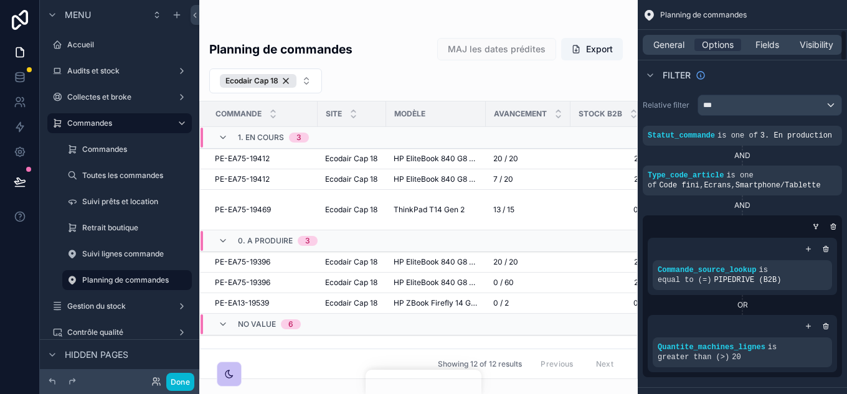
scroll to position [374, 0]
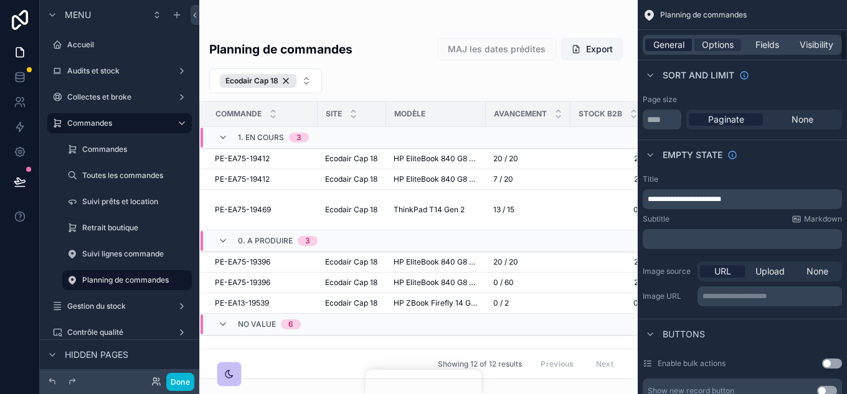
click at [658, 50] on span "General" at bounding box center [668, 45] width 31 height 12
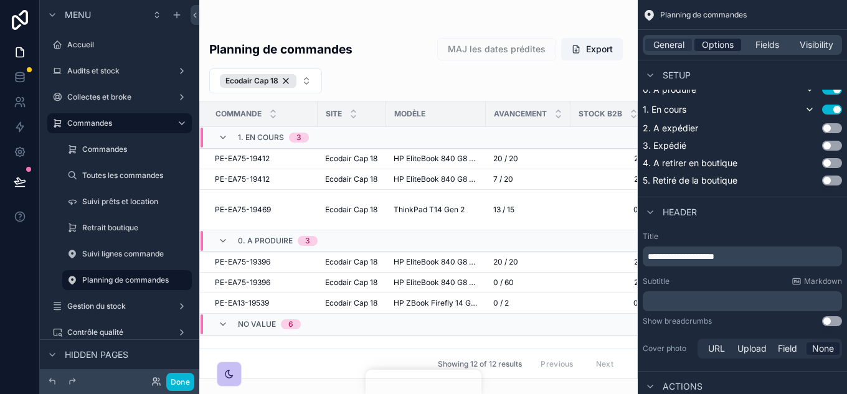
click at [714, 44] on span "Options" at bounding box center [718, 45] width 32 height 12
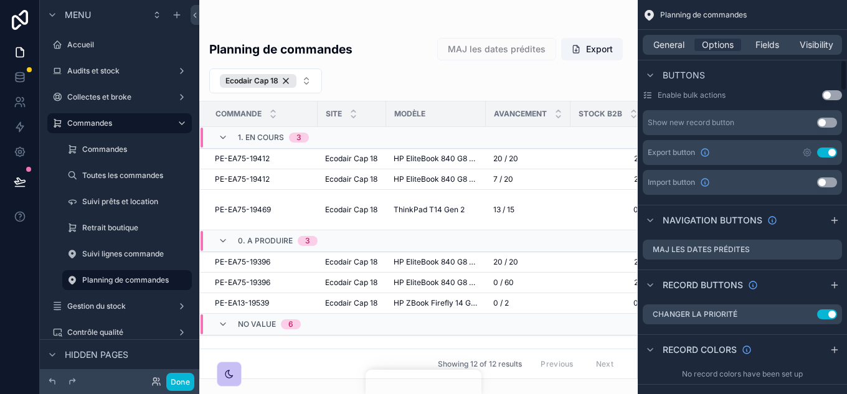
scroll to position [747, 0]
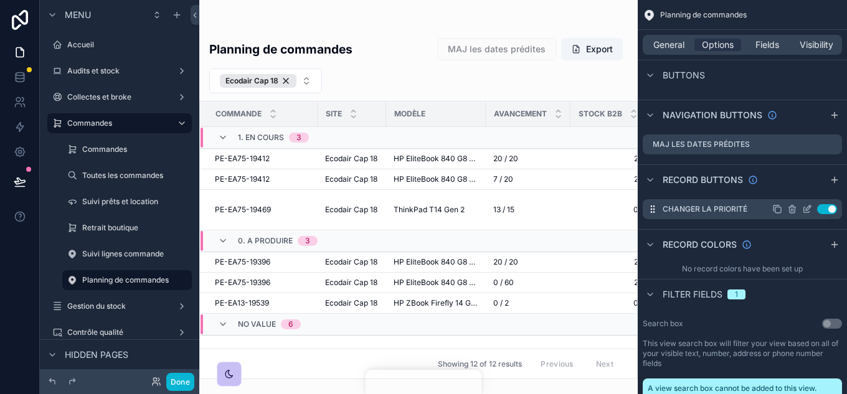
click at [0, 0] on icon "scrollable content" at bounding box center [0, 0] width 0 height 0
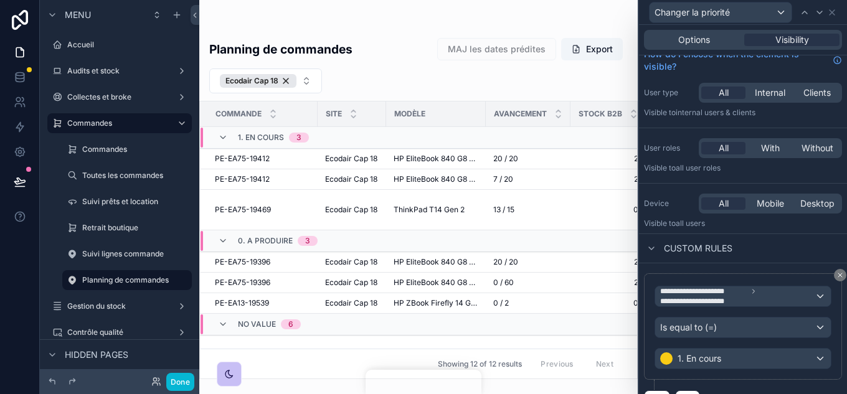
scroll to position [0, 0]
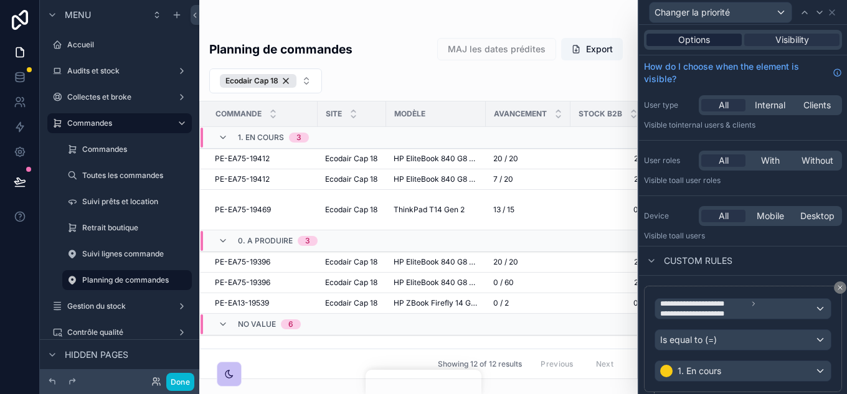
click at [704, 37] on span "Options" at bounding box center [694, 40] width 32 height 12
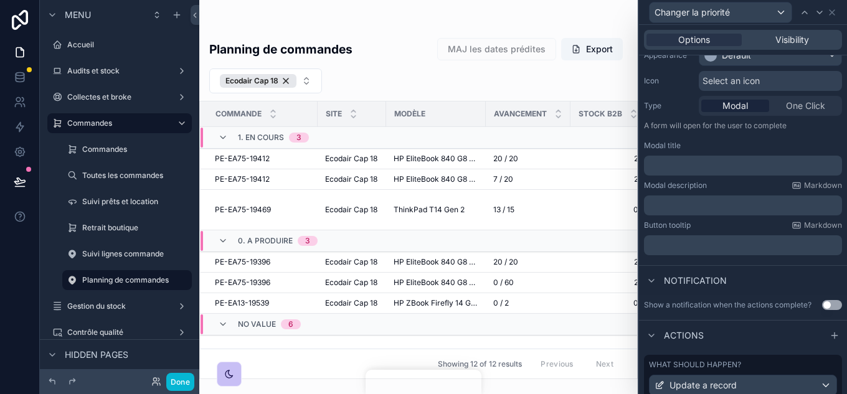
scroll to position [249, 0]
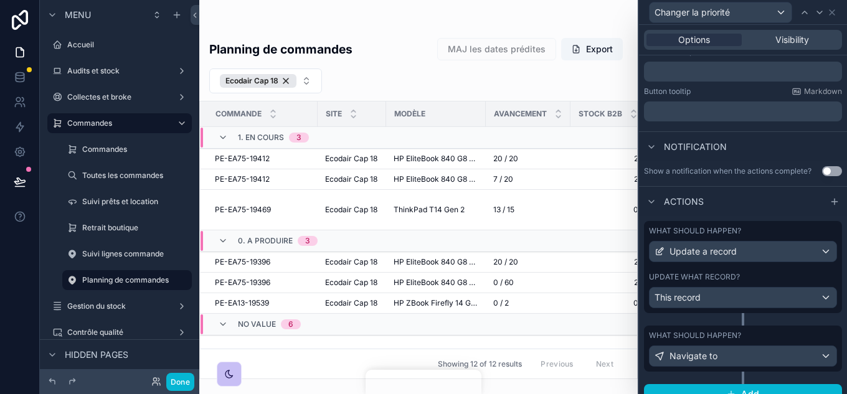
click at [760, 338] on div "What should happen?" at bounding box center [743, 336] width 188 height 10
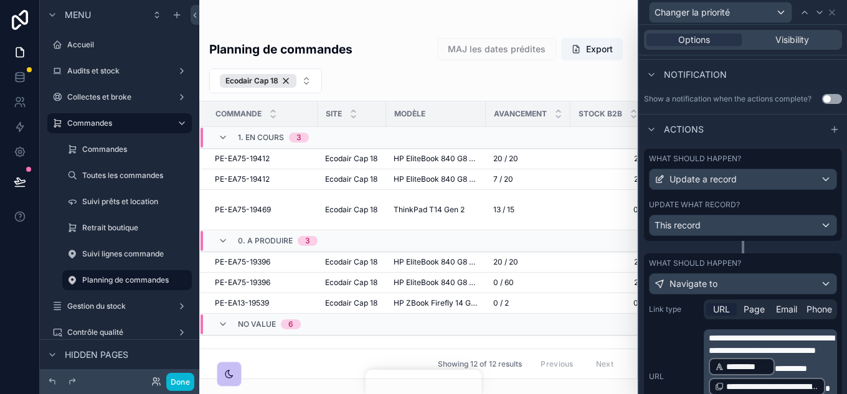
scroll to position [436, 0]
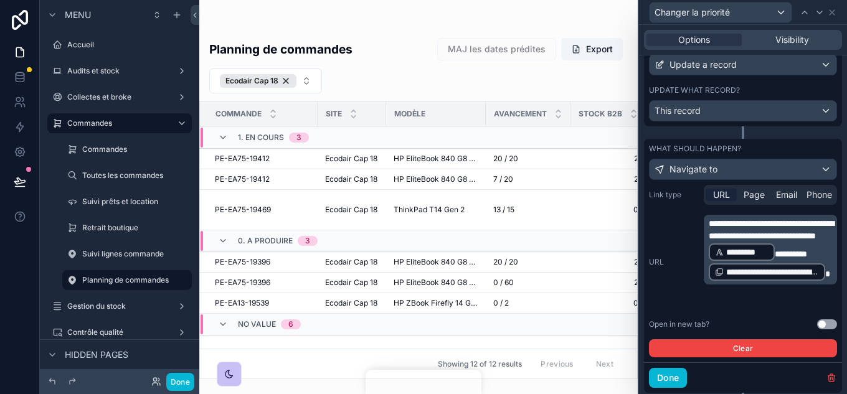
click at [818, 319] on div "**********" at bounding box center [743, 271] width 188 height 173
click at [818, 321] on button "Use setting" at bounding box center [827, 324] width 20 height 10
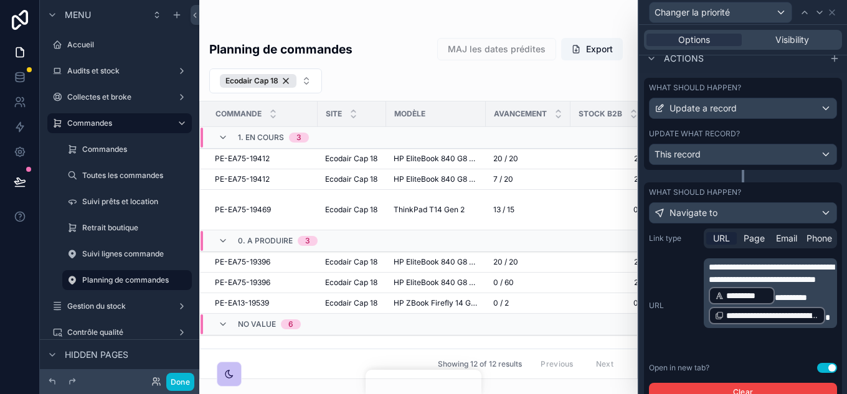
scroll to position [311, 0]
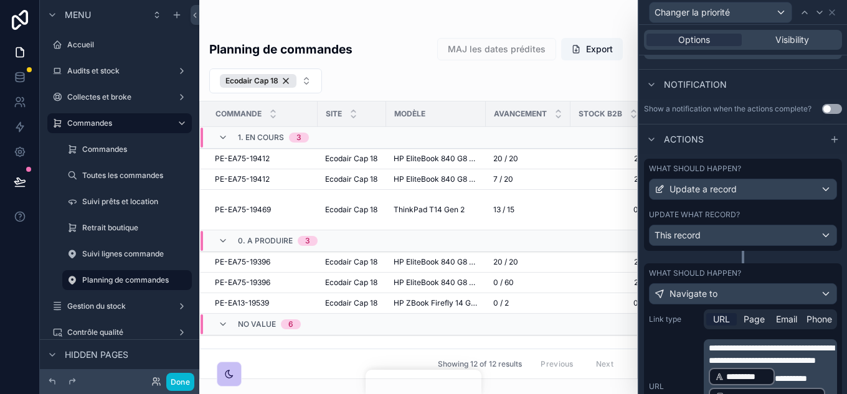
click at [787, 216] on div "Update what record?" at bounding box center [743, 215] width 188 height 10
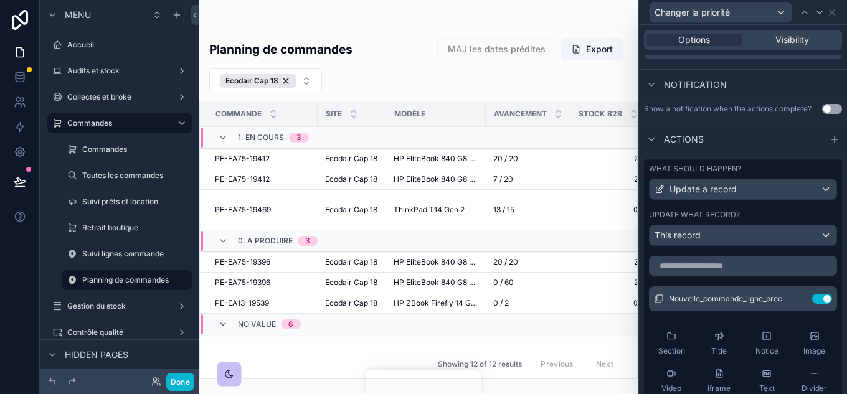
scroll to position [498, 0]
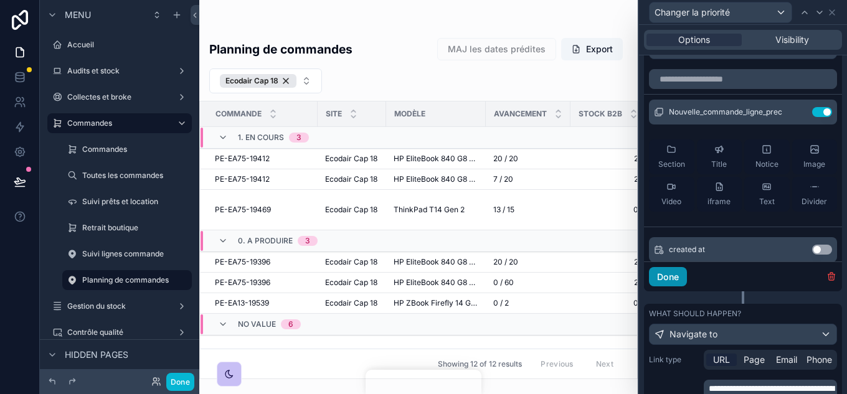
click at [675, 273] on button "Done" at bounding box center [668, 277] width 38 height 20
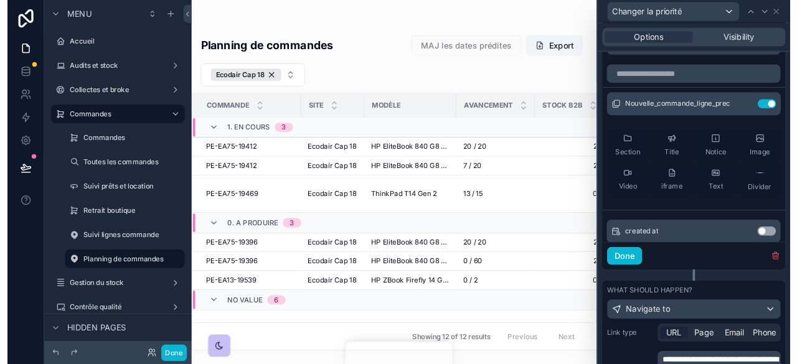
scroll to position [471, 0]
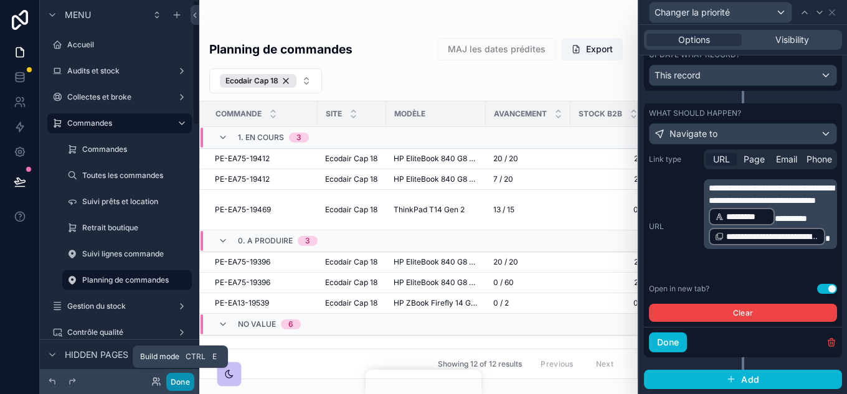
click at [186, 381] on button "Done" at bounding box center [180, 382] width 28 height 18
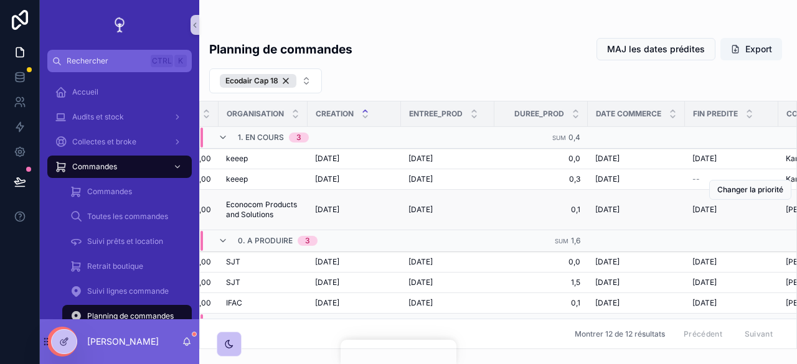
scroll to position [0, 518]
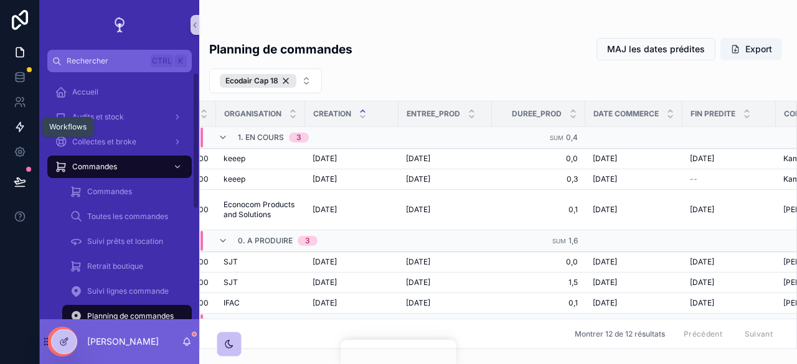
click at [23, 125] on icon at bounding box center [20, 127] width 12 height 12
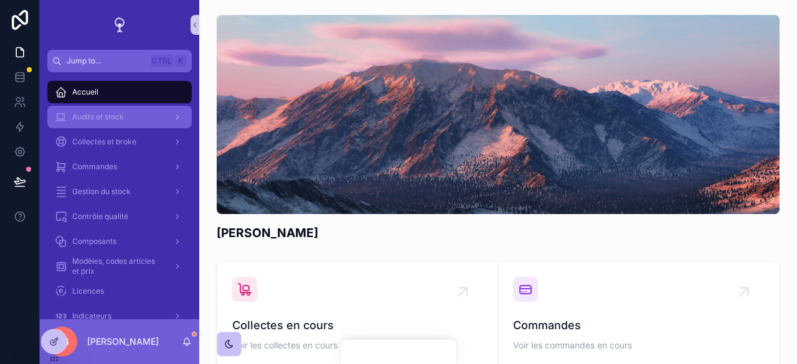
click at [113, 120] on span "Audits et stock" at bounding box center [98, 117] width 52 height 10
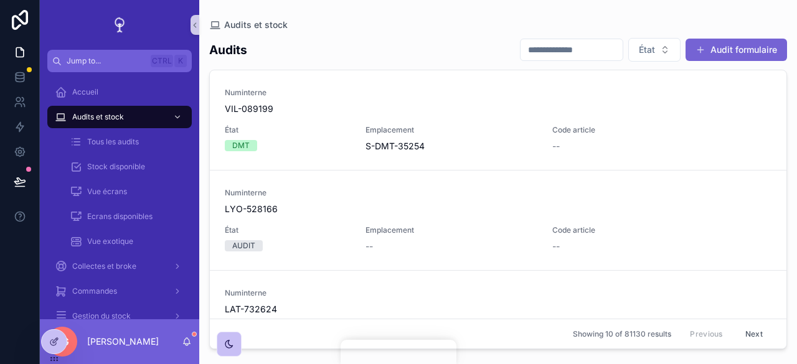
click at [744, 47] on button "Audit formulaire" at bounding box center [737, 50] width 102 height 22
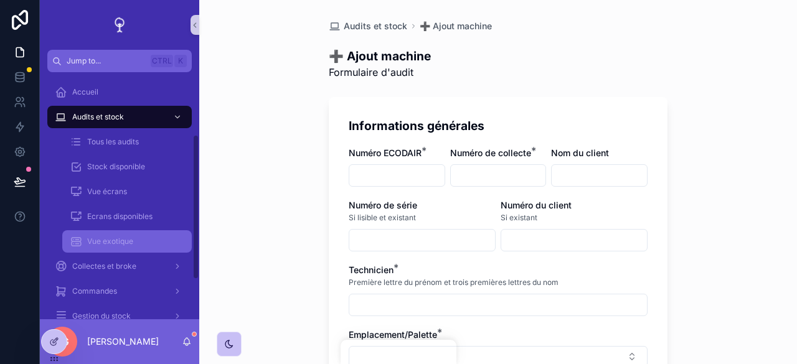
scroll to position [173, 0]
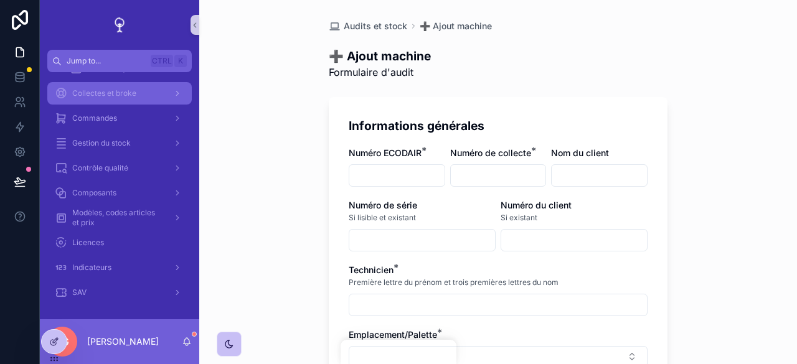
click at [134, 100] on div "Collectes et broke" at bounding box center [120, 93] width 130 height 20
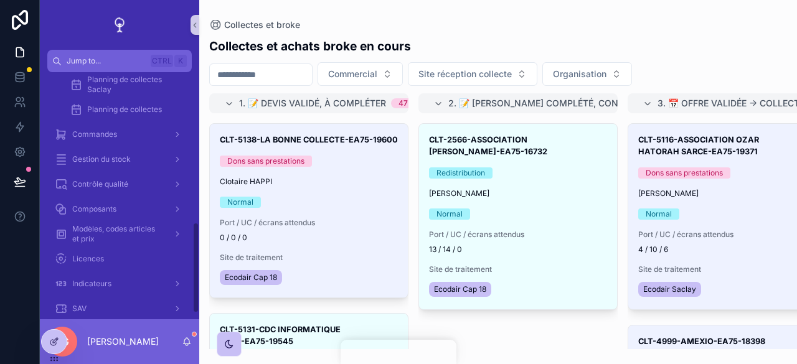
scroll to position [422, 0]
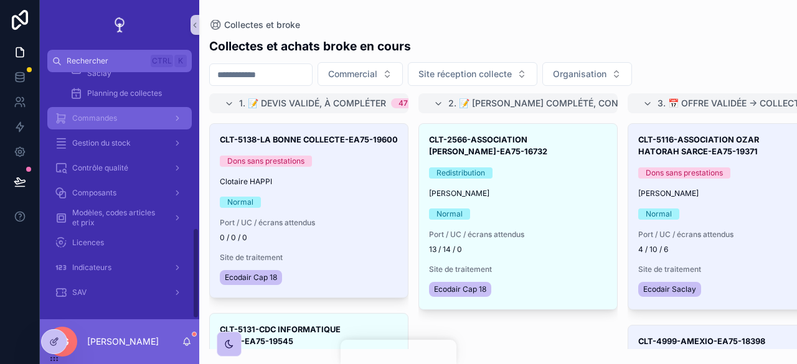
click at [133, 118] on div "Commandes" at bounding box center [120, 118] width 130 height 20
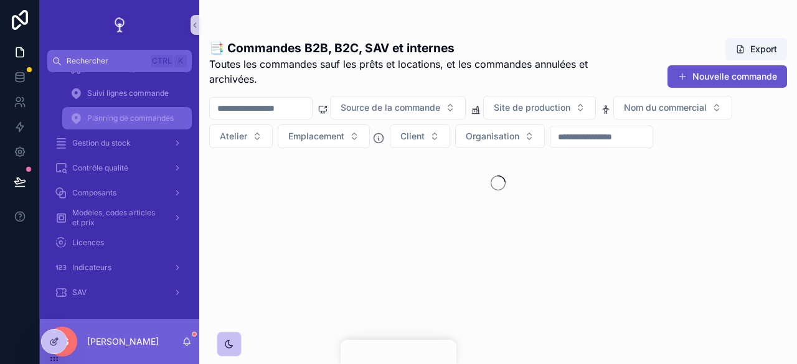
click at [144, 121] on span "Planning de commandes" at bounding box center [130, 118] width 87 height 10
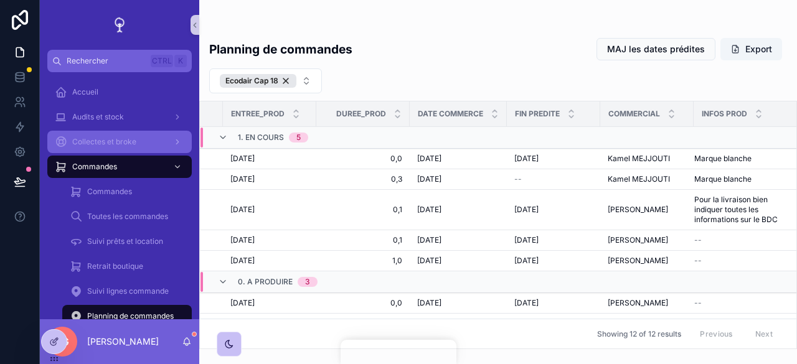
click at [115, 144] on span "Collectes et broke" at bounding box center [104, 142] width 64 height 10
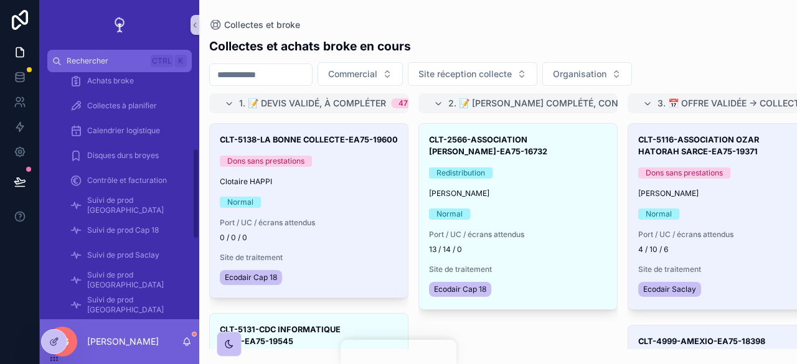
scroll to position [246, 0]
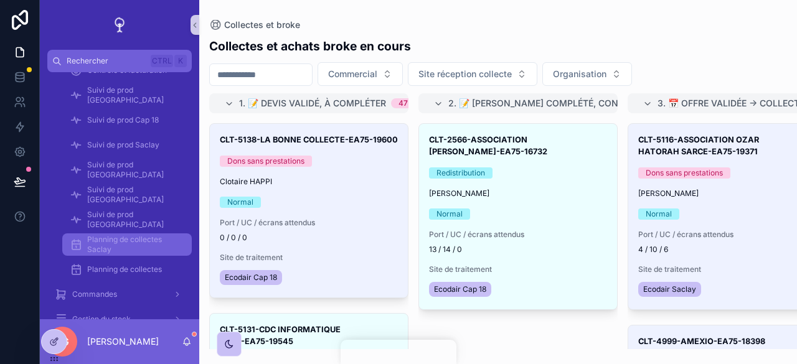
click at [93, 236] on span "Planning de collectes Saclay" at bounding box center [133, 245] width 92 height 20
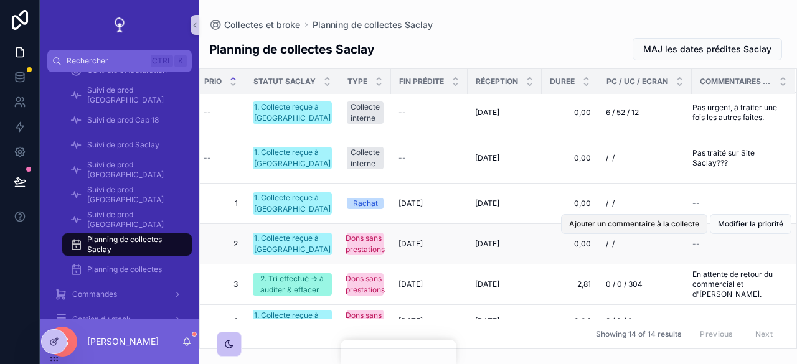
scroll to position [2, 0]
